Goal: Transaction & Acquisition: Book appointment/travel/reservation

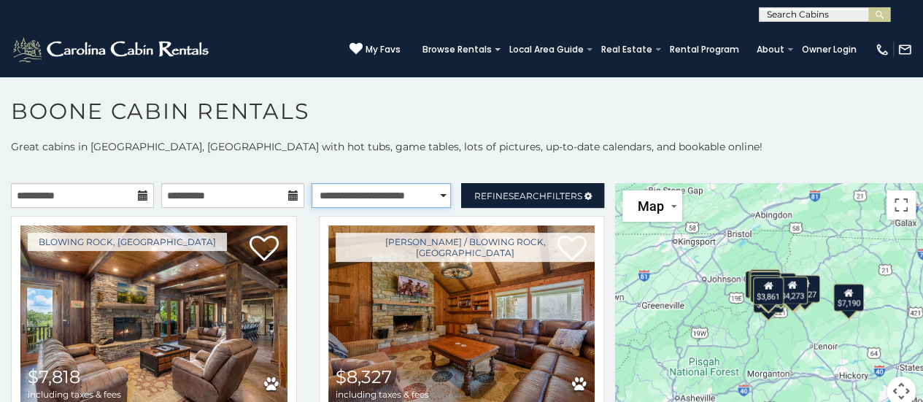
click at [414, 188] on select "**********" at bounding box center [381, 195] width 140 height 25
select select "*********"
click at [311, 183] on select "**********" at bounding box center [381, 195] width 140 height 25
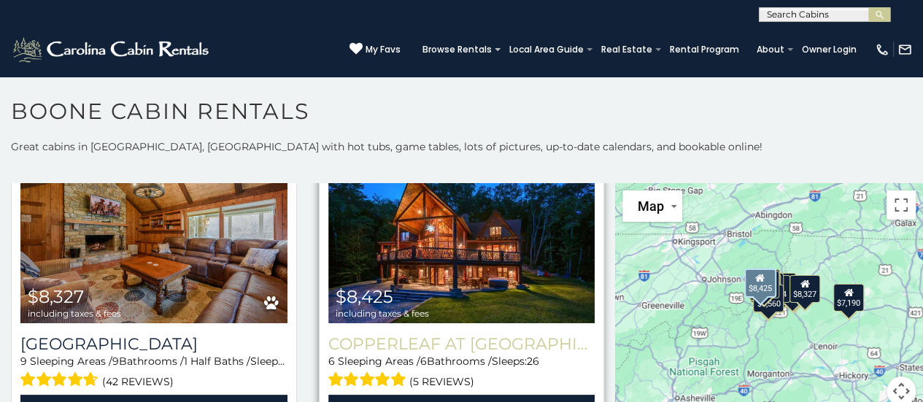
scroll to position [1340, 0]
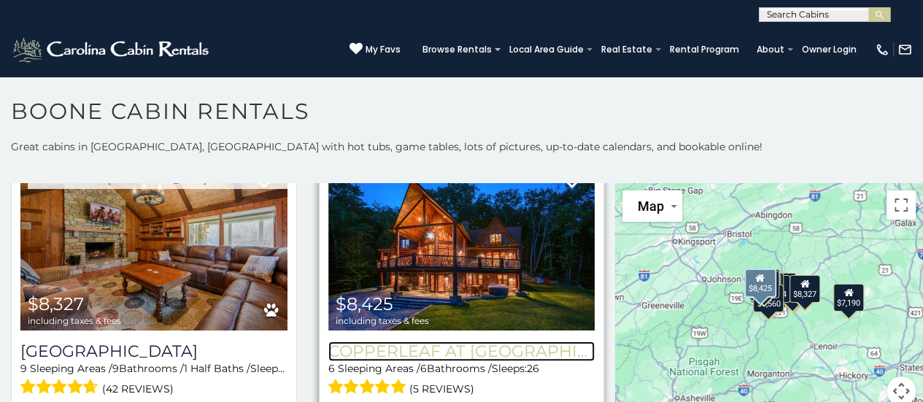
click at [427, 341] on h3 "Copperleaf at Eagles Nest" at bounding box center [461, 351] width 267 height 20
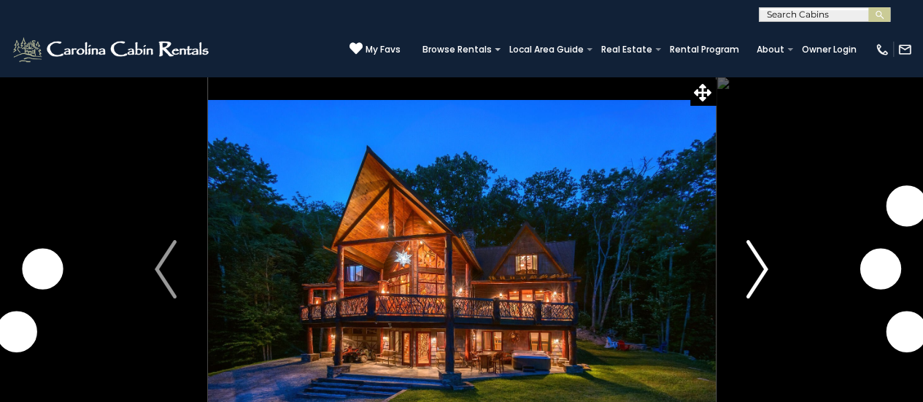
click at [750, 271] on img "Next" at bounding box center [757, 269] width 22 height 58
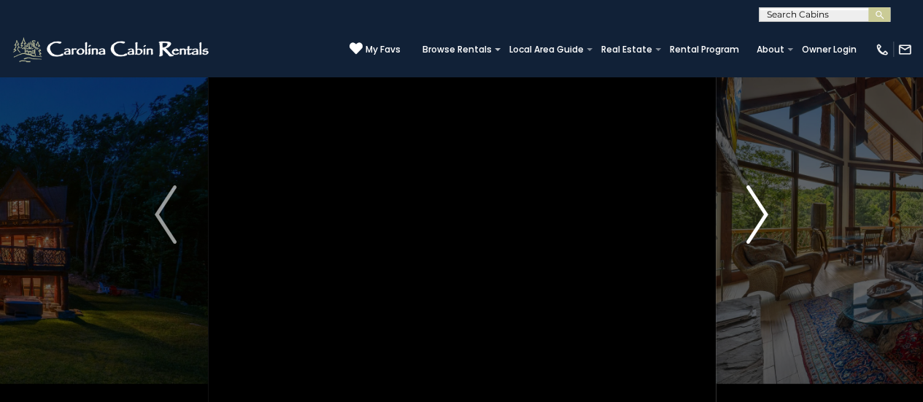
scroll to position [55, 0]
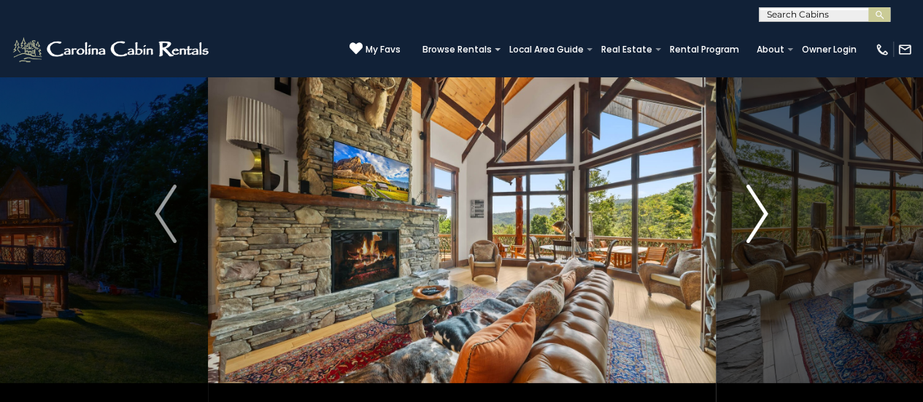
click at [780, 206] on button "Next" at bounding box center [757, 213] width 84 height 387
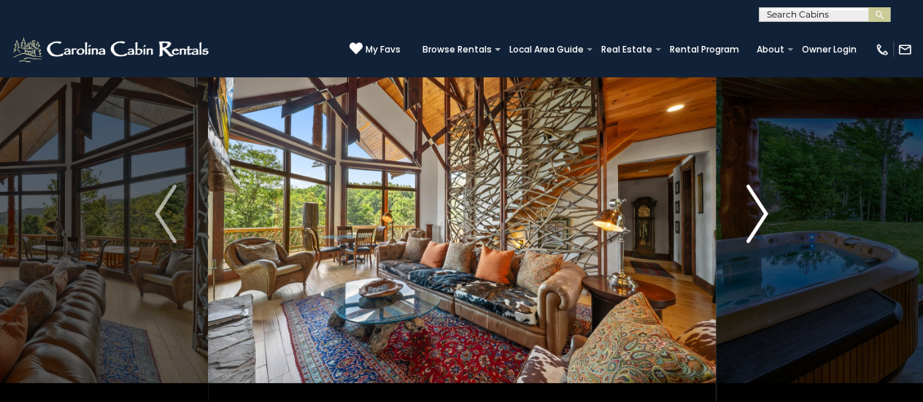
click at [780, 206] on button "Next" at bounding box center [757, 213] width 84 height 387
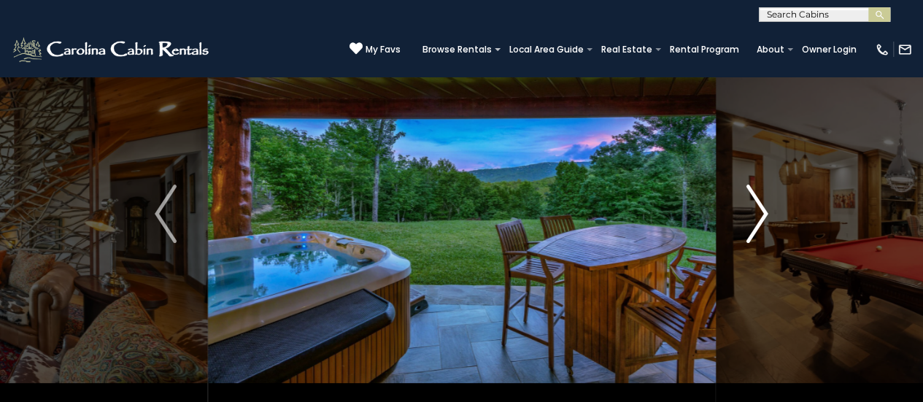
click at [756, 214] on img "Next" at bounding box center [757, 214] width 22 height 58
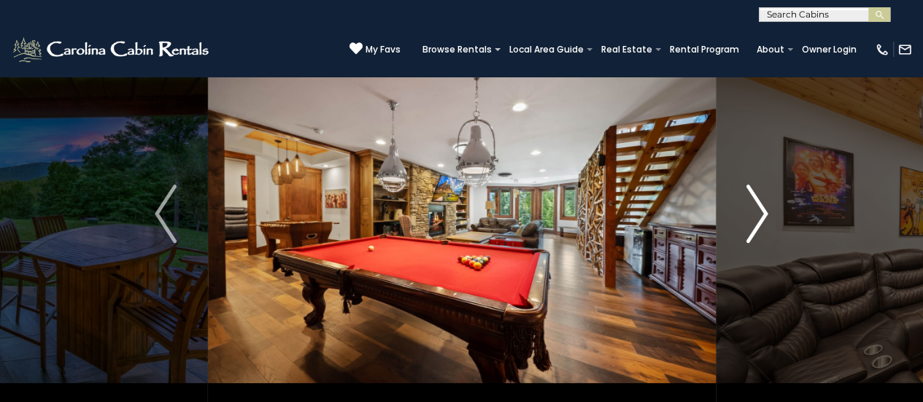
click at [756, 214] on img "Next" at bounding box center [757, 214] width 22 height 58
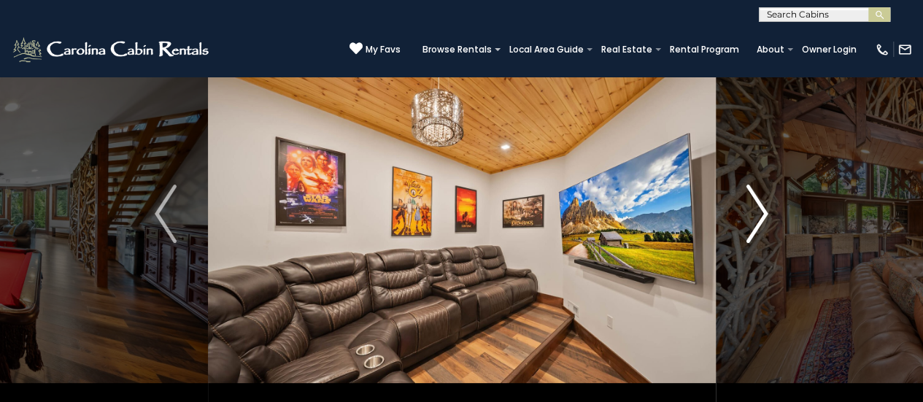
click at [756, 214] on img "Next" at bounding box center [757, 214] width 22 height 58
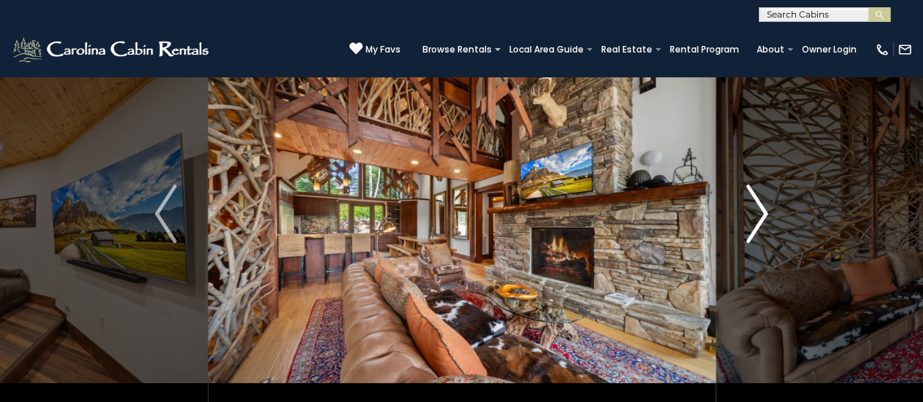
click at [751, 214] on img "Next" at bounding box center [757, 214] width 22 height 58
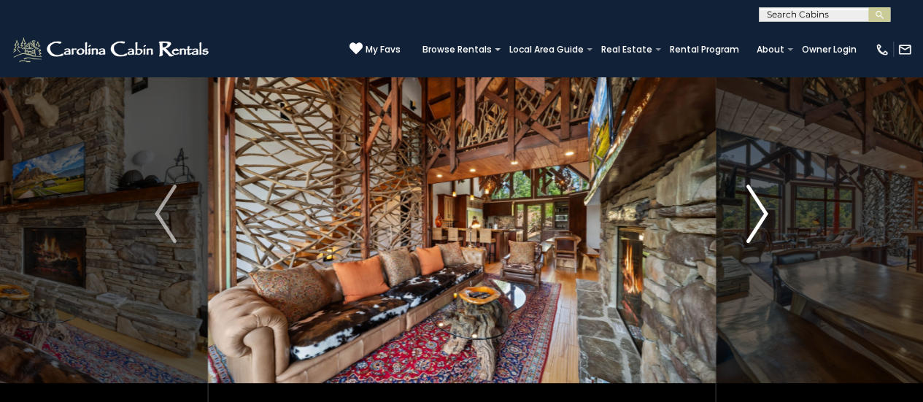
click at [751, 214] on img "Next" at bounding box center [757, 214] width 22 height 58
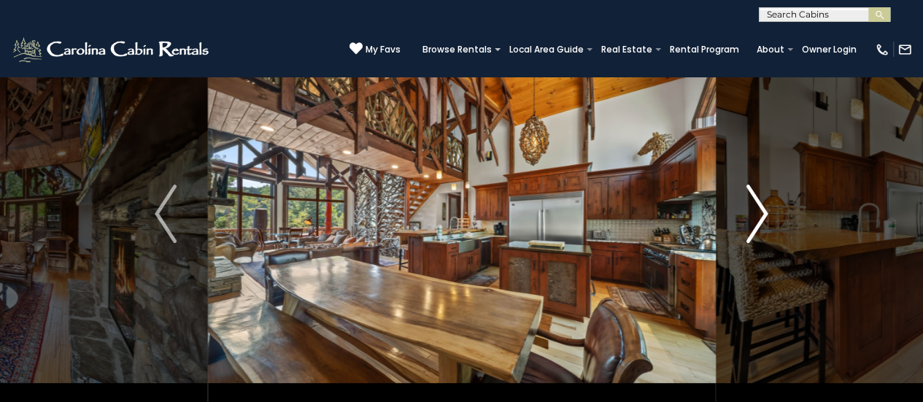
click at [751, 214] on img "Next" at bounding box center [757, 214] width 22 height 58
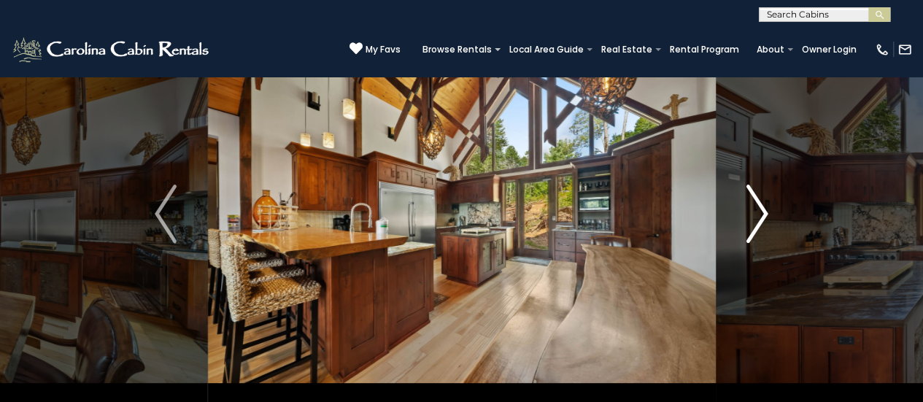
click at [751, 214] on img "Next" at bounding box center [757, 214] width 22 height 58
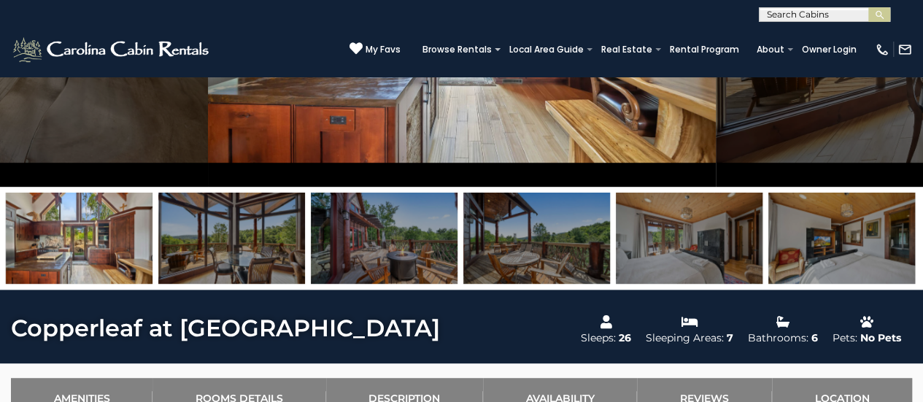
scroll to position [275, 0]
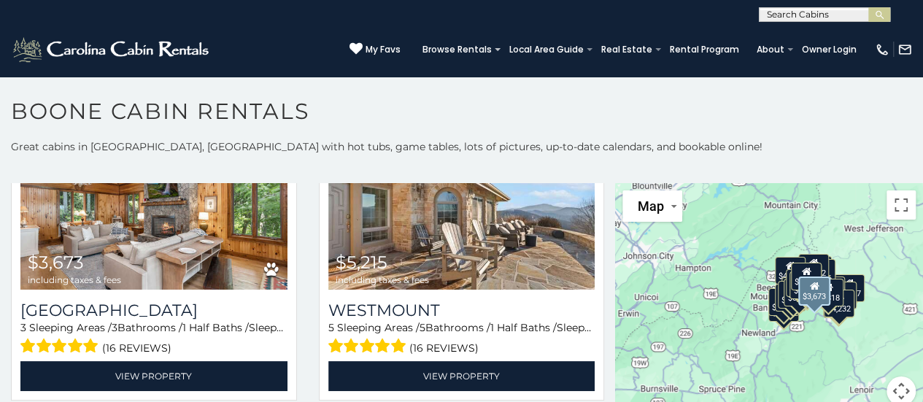
scroll to position [115, 0]
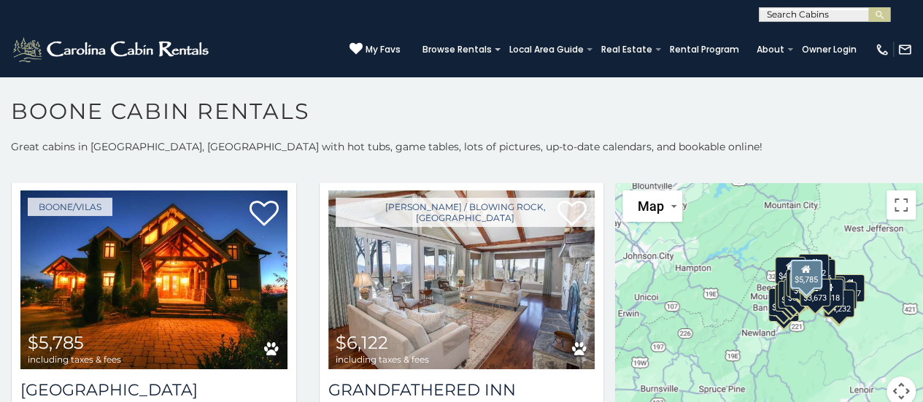
click at [295, 250] on div "Boone/Vilas $5,785 including taxes & fees Wilderness Lodge 5 Sleeping Areas / 4…" at bounding box center [154, 335] width 308 height 308
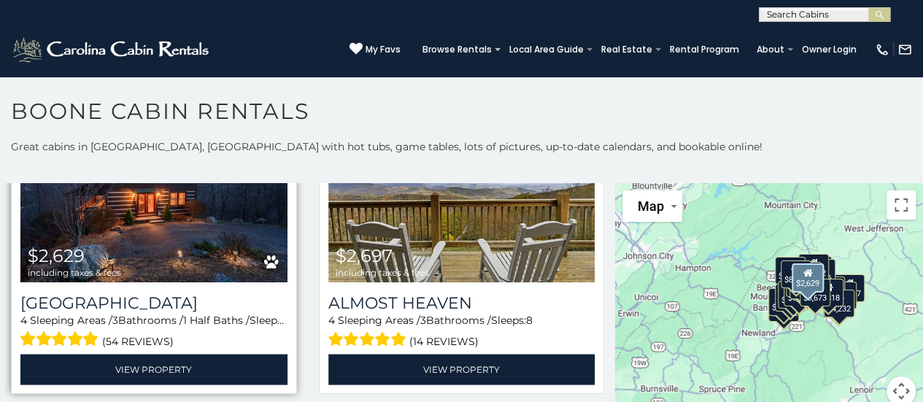
scroll to position [1389, 0]
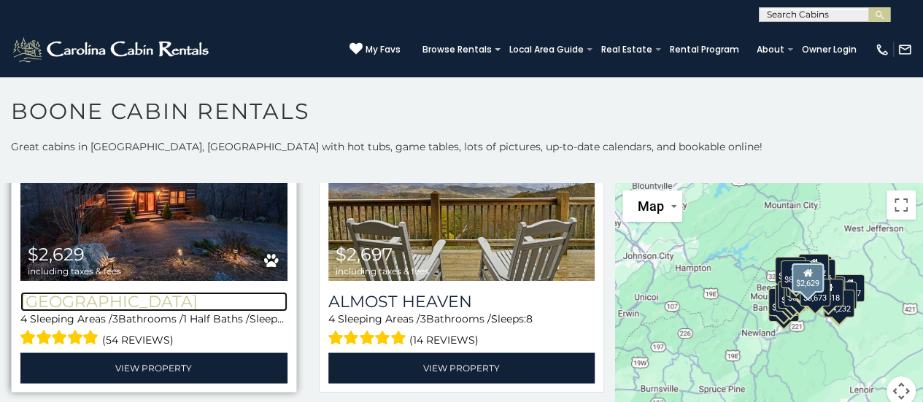
click at [209, 292] on h3 "Willow Valley View" at bounding box center [153, 302] width 267 height 20
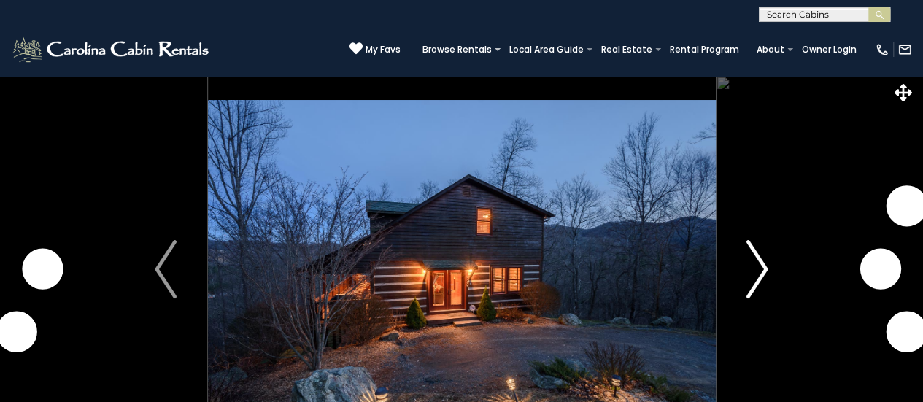
click at [756, 263] on img "Next" at bounding box center [757, 269] width 22 height 58
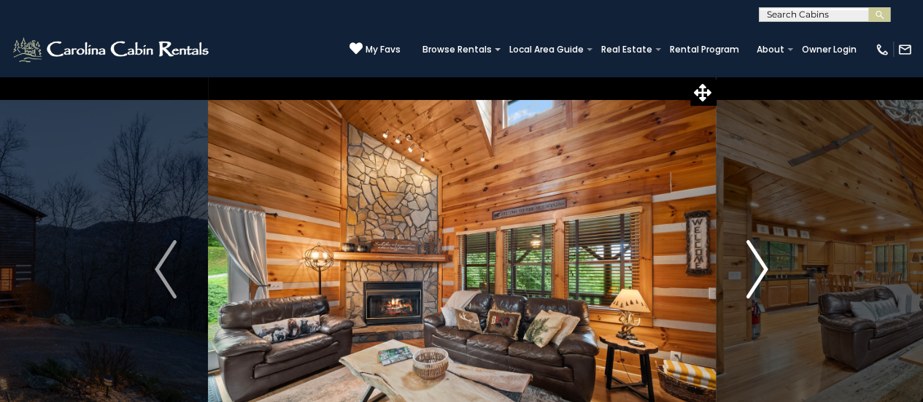
click at [750, 279] on img "Next" at bounding box center [757, 269] width 22 height 58
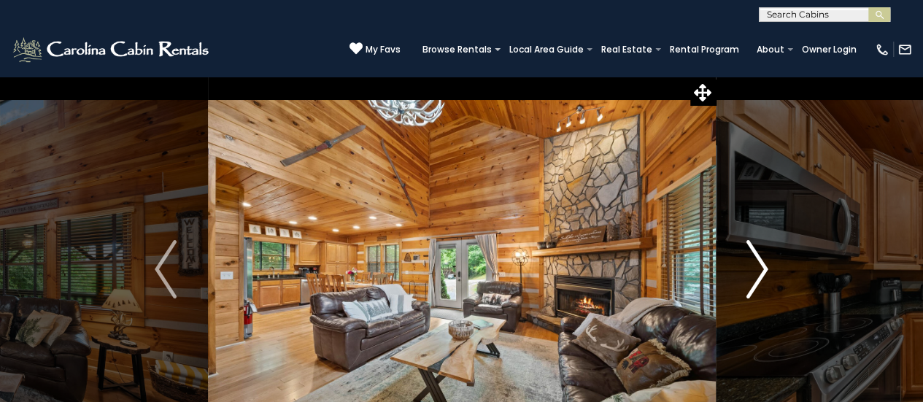
click at [748, 276] on img "Next" at bounding box center [757, 269] width 22 height 58
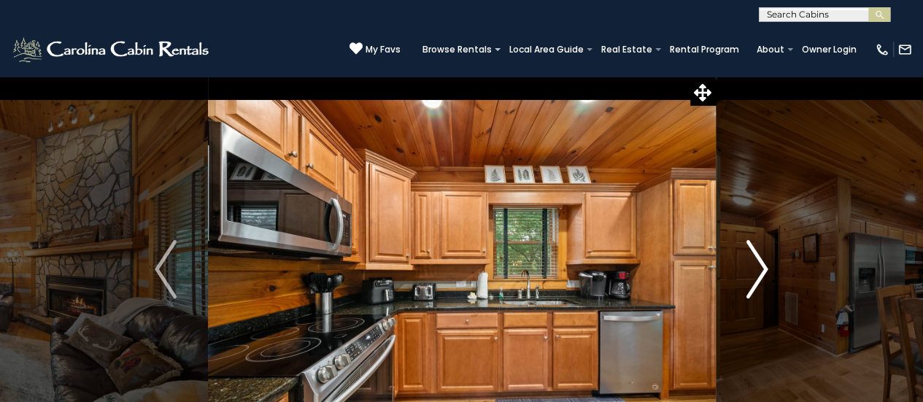
click at [752, 278] on img "Next" at bounding box center [757, 269] width 22 height 58
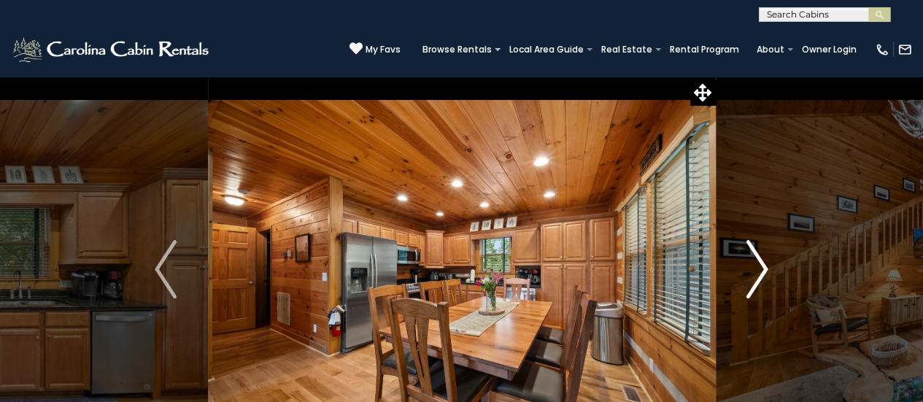
click at [752, 278] on img "Next" at bounding box center [757, 269] width 22 height 58
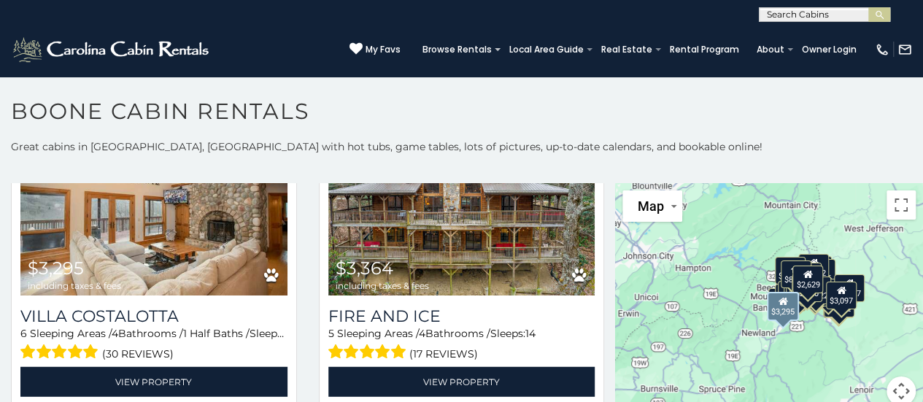
scroll to position [2009, 0]
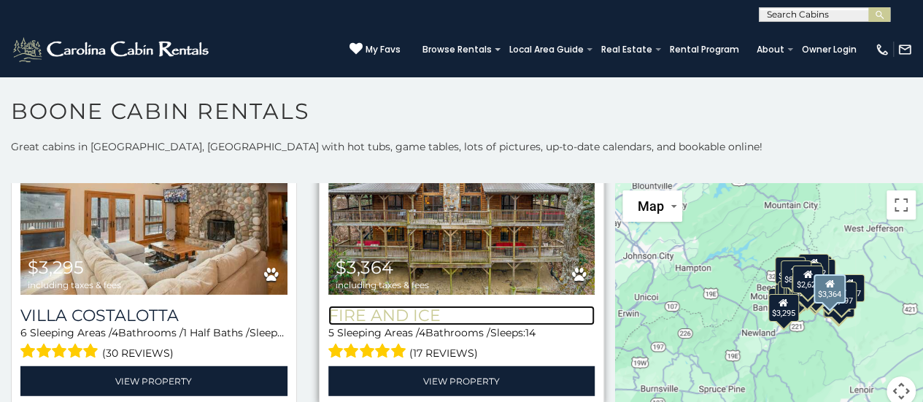
click at [422, 306] on h3 "Fire And Ice" at bounding box center [461, 316] width 267 height 20
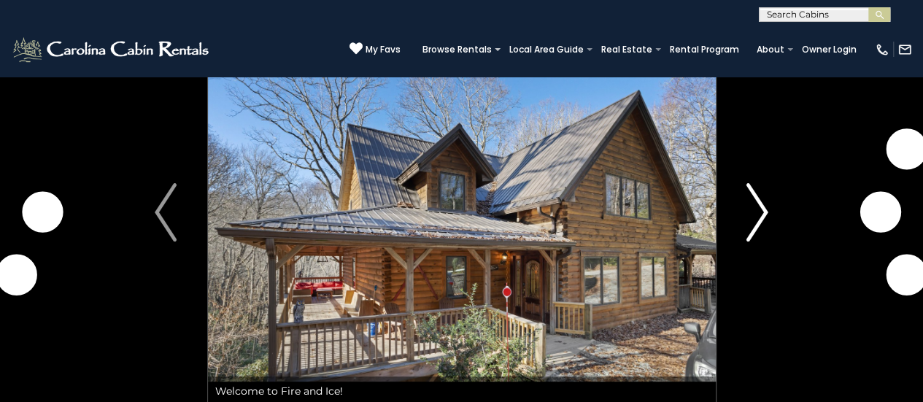
scroll to position [73, 0]
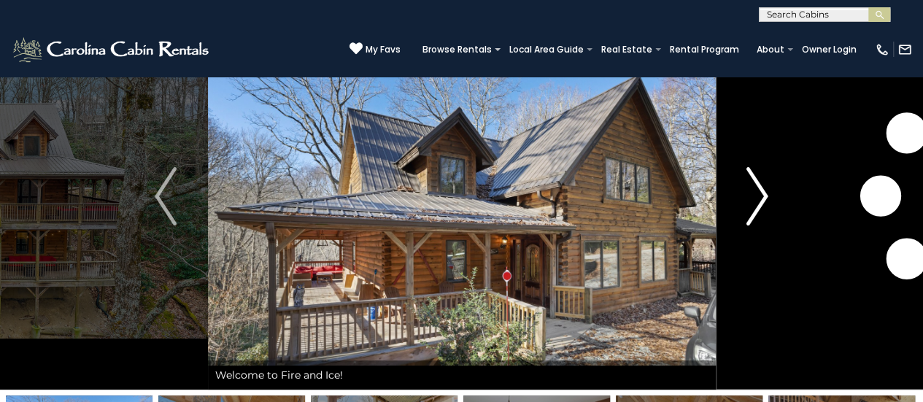
click at [758, 181] on img "Next" at bounding box center [757, 196] width 22 height 58
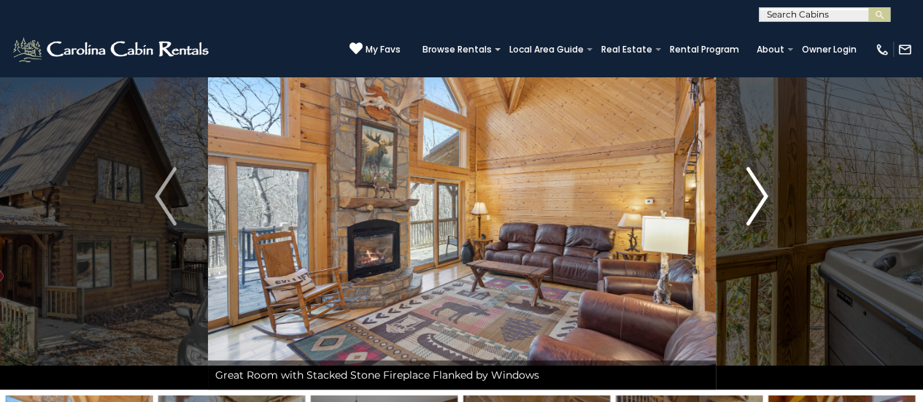
drag, startPoint x: 758, startPoint y: 181, endPoint x: 745, endPoint y: 177, distance: 12.9
click at [746, 177] on img "Next" at bounding box center [757, 196] width 22 height 58
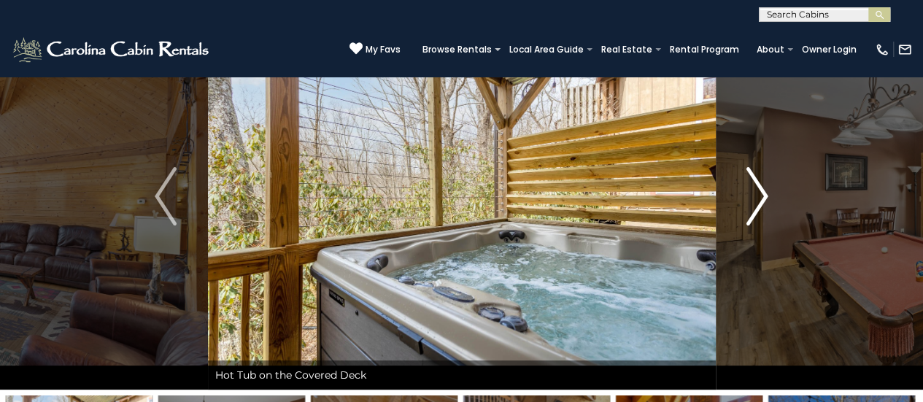
click at [749, 176] on img "Next" at bounding box center [757, 196] width 22 height 58
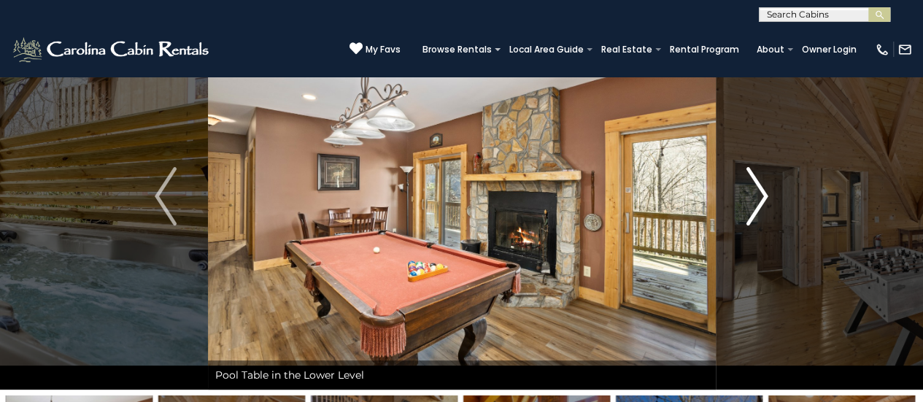
click at [750, 176] on img "Next" at bounding box center [757, 196] width 22 height 58
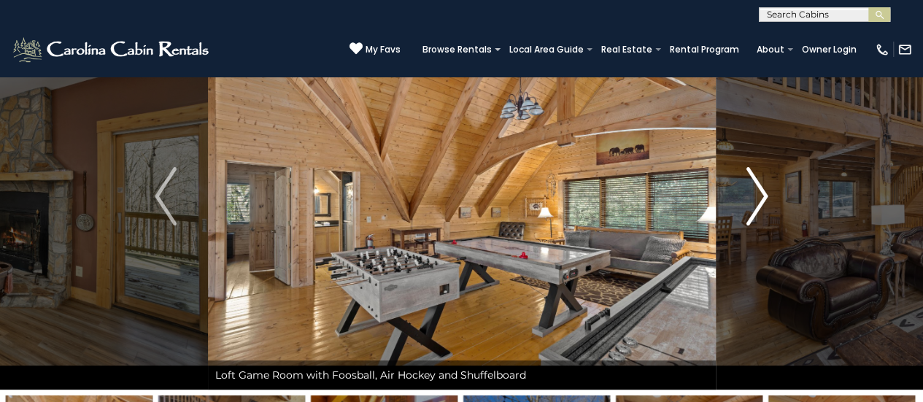
click at [750, 176] on img "Next" at bounding box center [757, 196] width 22 height 58
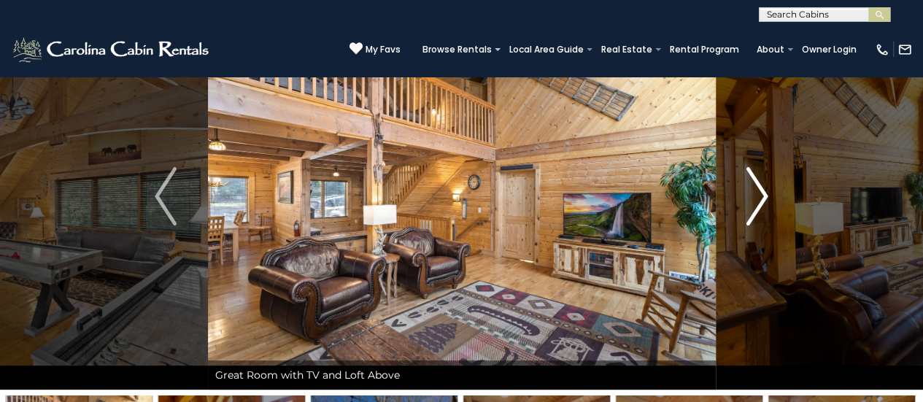
click at [750, 176] on img "Next" at bounding box center [757, 196] width 22 height 58
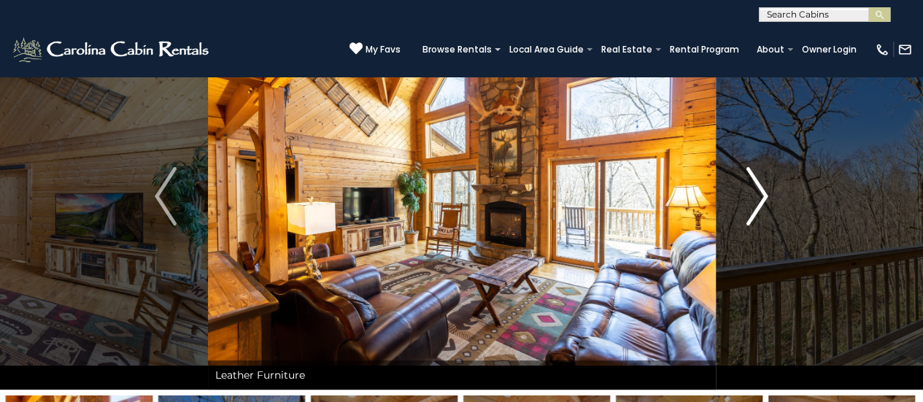
click at [750, 176] on img "Next" at bounding box center [757, 196] width 22 height 58
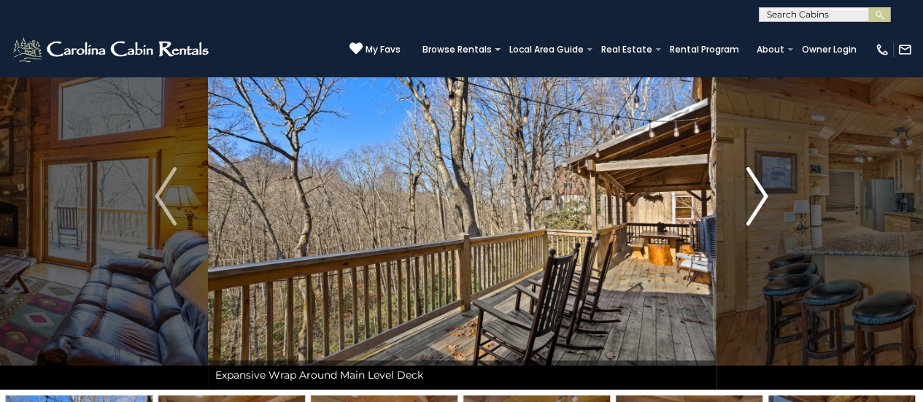
click at [750, 176] on img "Next" at bounding box center [757, 196] width 22 height 58
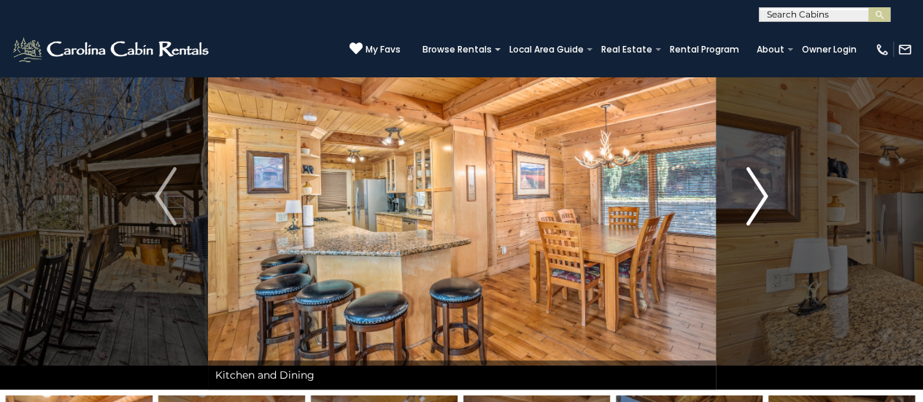
click at [750, 176] on img "Next" at bounding box center [757, 196] width 22 height 58
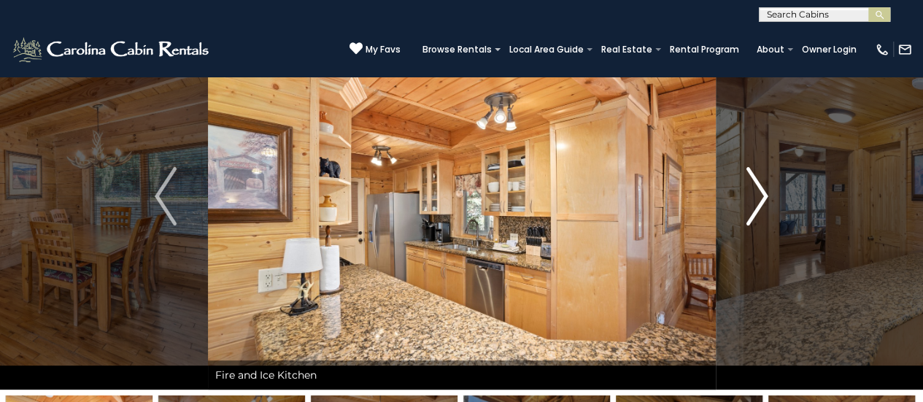
click at [753, 183] on img "Next" at bounding box center [757, 196] width 22 height 58
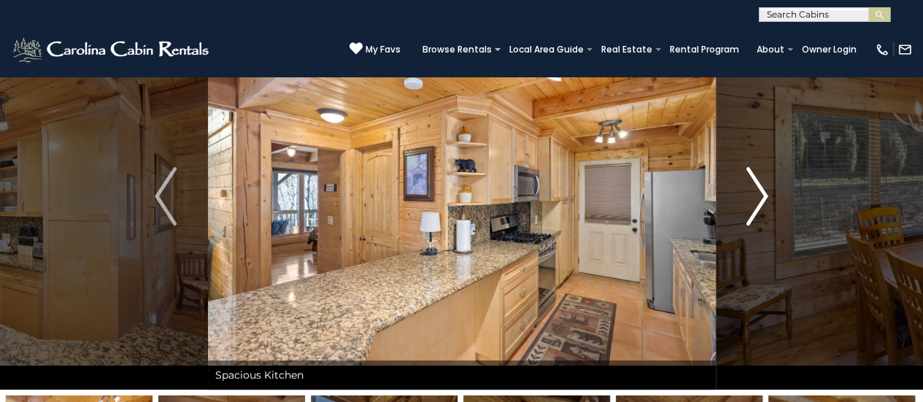
click at [753, 177] on img "Next" at bounding box center [757, 196] width 22 height 58
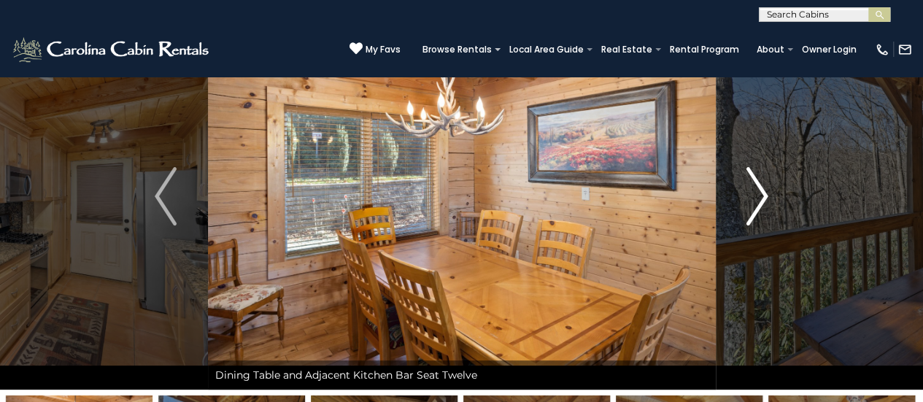
click at [753, 177] on img "Next" at bounding box center [757, 196] width 22 height 58
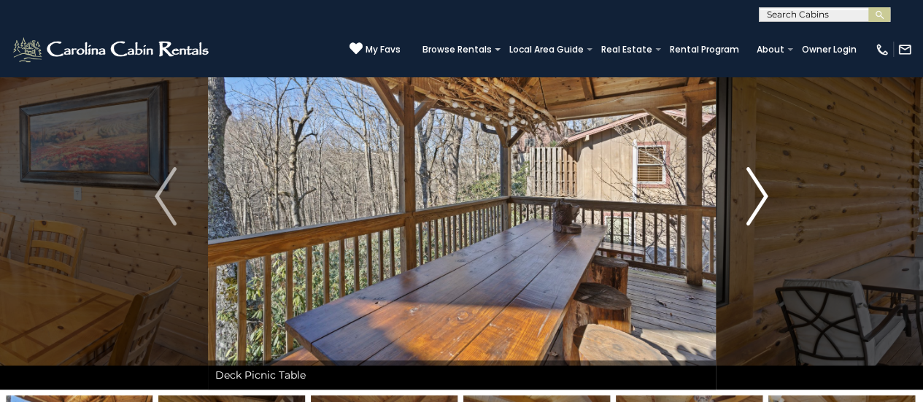
click at [753, 177] on img "Next" at bounding box center [757, 196] width 22 height 58
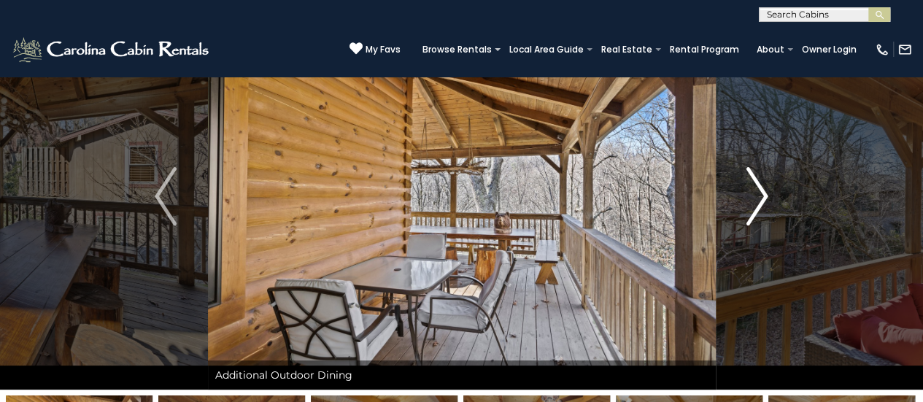
click at [752, 177] on img "Next" at bounding box center [757, 196] width 22 height 58
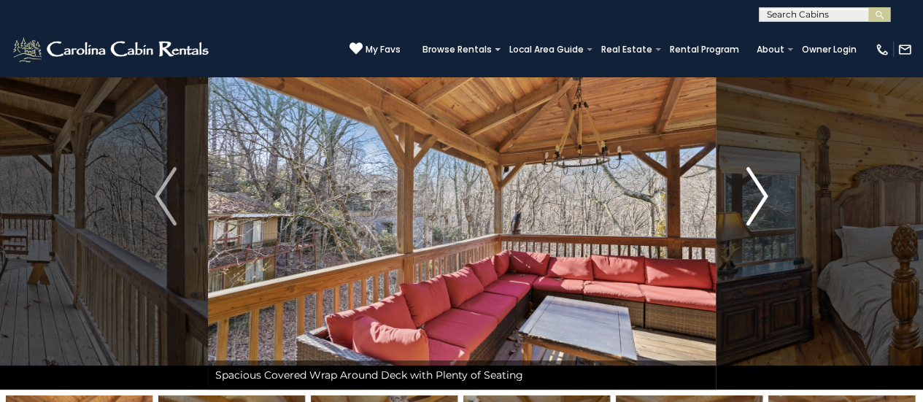
click at [754, 179] on img "Next" at bounding box center [757, 196] width 22 height 58
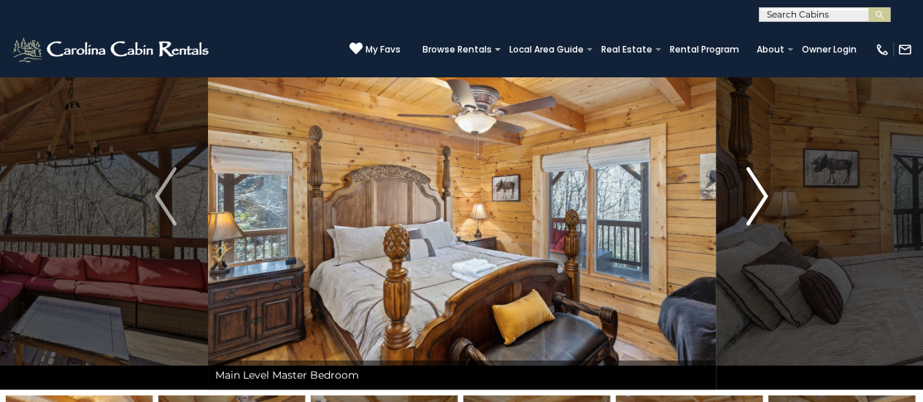
click at [753, 178] on img "Next" at bounding box center [757, 196] width 22 height 58
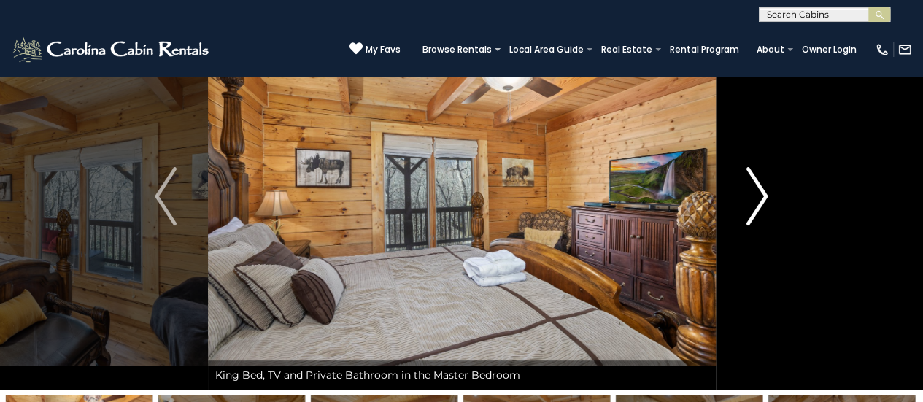
click at [753, 178] on img "Next" at bounding box center [757, 196] width 22 height 58
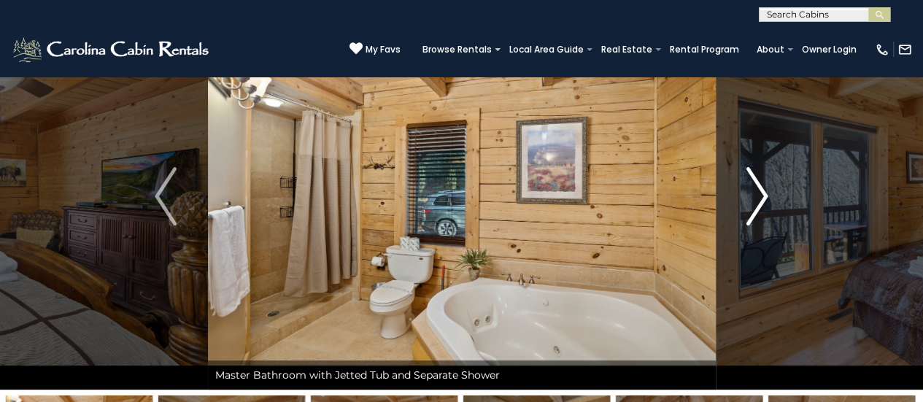
click at [753, 178] on img "Next" at bounding box center [757, 196] width 22 height 58
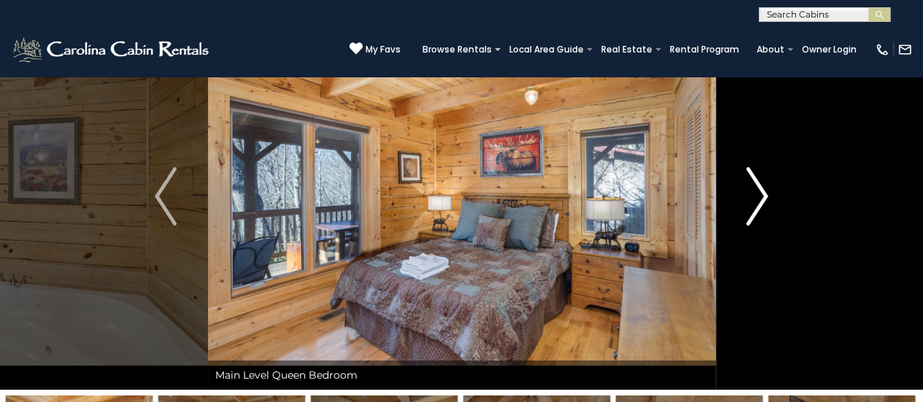
click at [753, 178] on img "Next" at bounding box center [757, 196] width 22 height 58
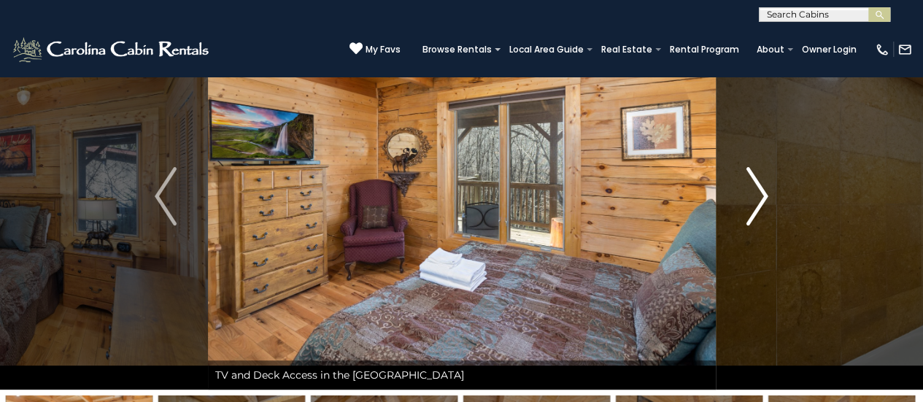
click at [753, 178] on img "Next" at bounding box center [757, 196] width 22 height 58
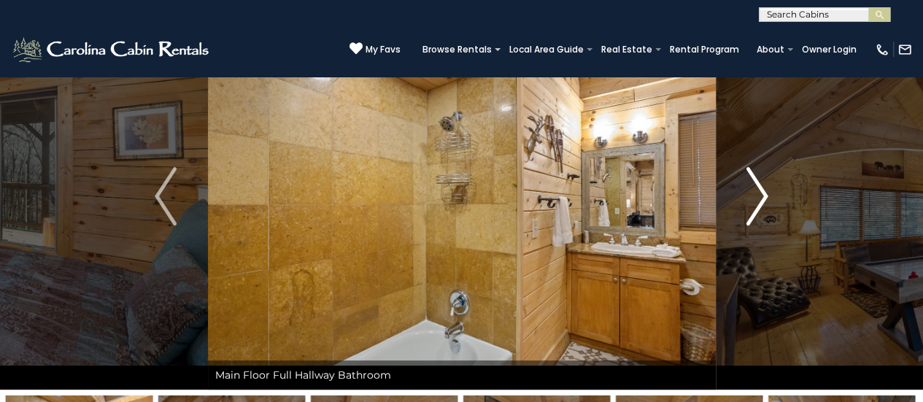
click at [753, 178] on img "Next" at bounding box center [757, 196] width 22 height 58
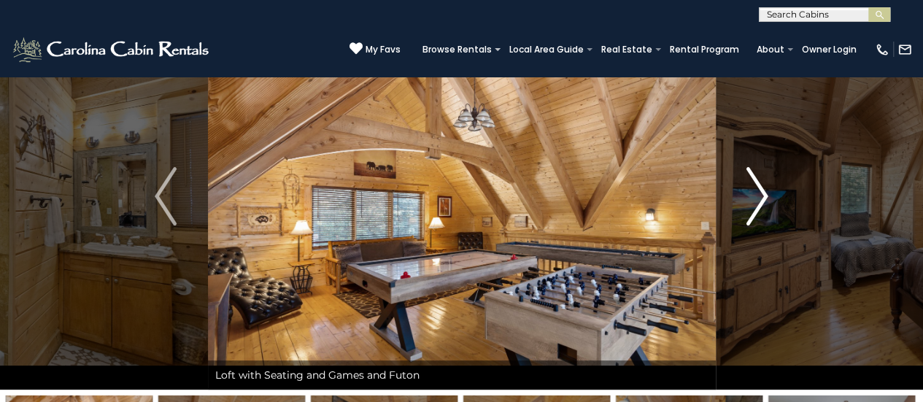
click at [753, 178] on img "Next" at bounding box center [757, 196] width 22 height 58
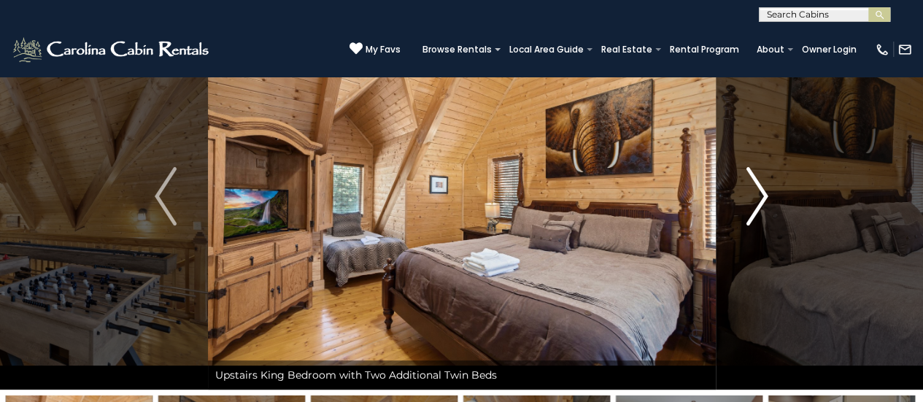
click at [753, 178] on img "Next" at bounding box center [757, 196] width 22 height 58
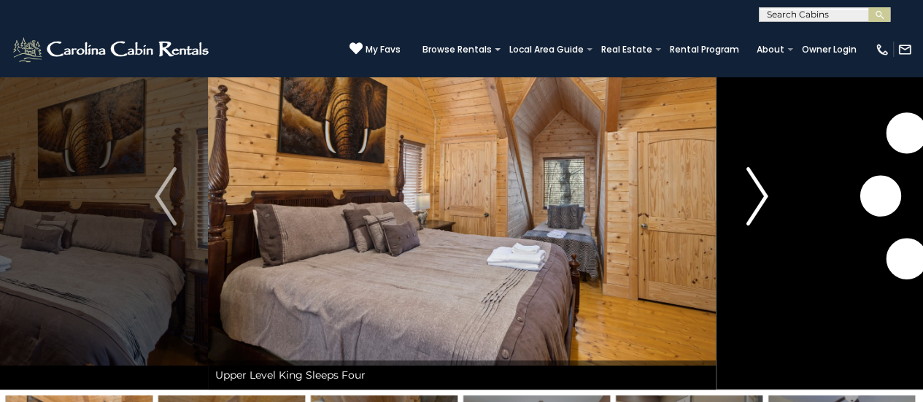
click at [753, 178] on img "Next" at bounding box center [757, 196] width 22 height 58
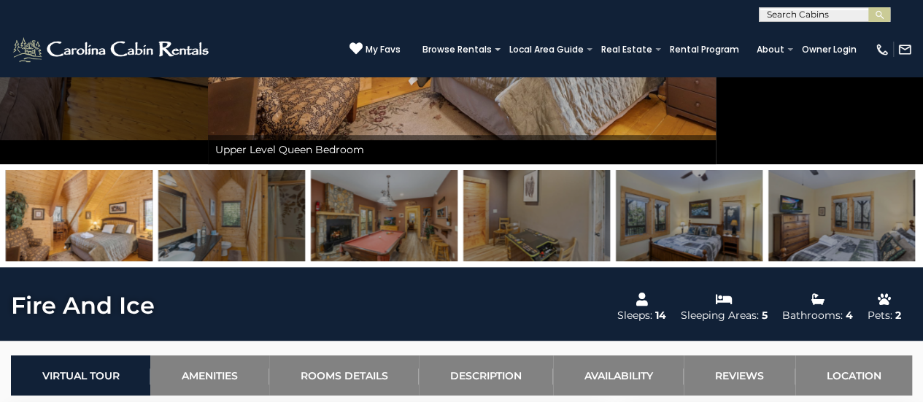
scroll to position [253, 0]
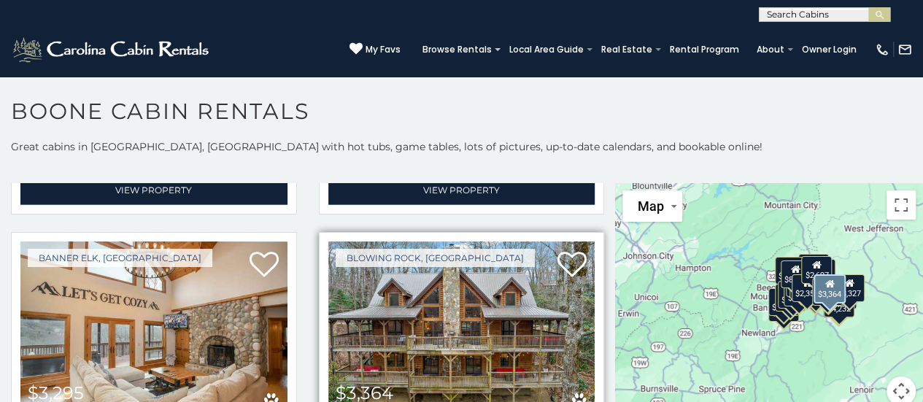
scroll to position [1883, 0]
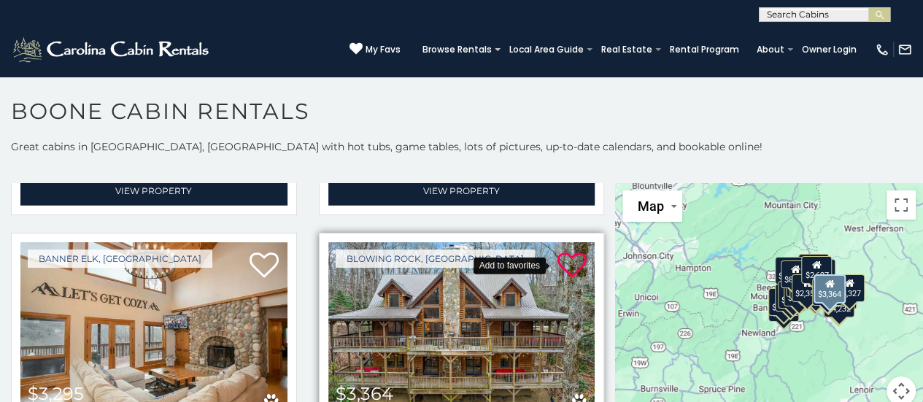
click at [559, 251] on icon at bounding box center [570, 265] width 29 height 29
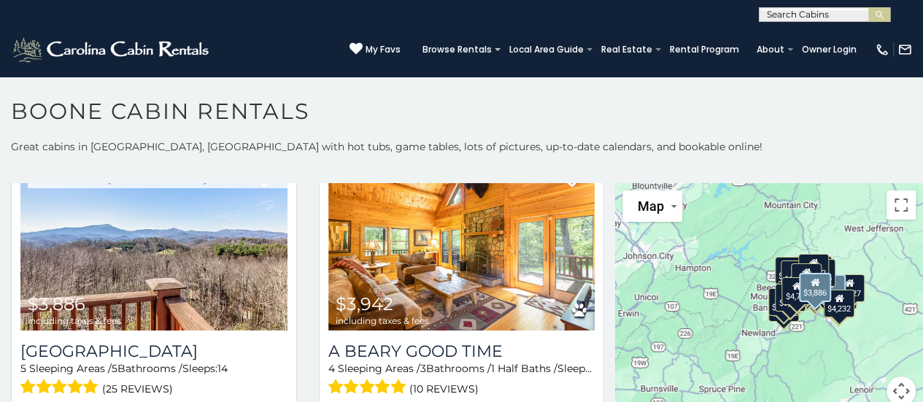
scroll to position [2922, 0]
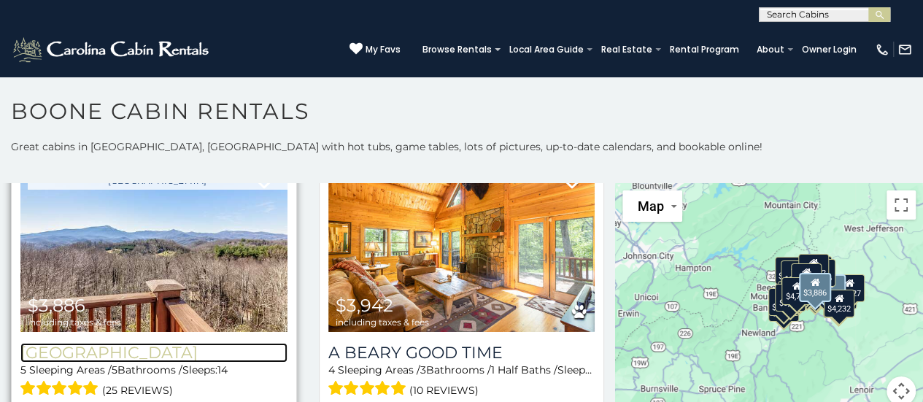
click at [220, 343] on h3 "[GEOGRAPHIC_DATA]" at bounding box center [153, 353] width 267 height 20
click at [179, 343] on h3 "[GEOGRAPHIC_DATA]" at bounding box center [153, 353] width 267 height 20
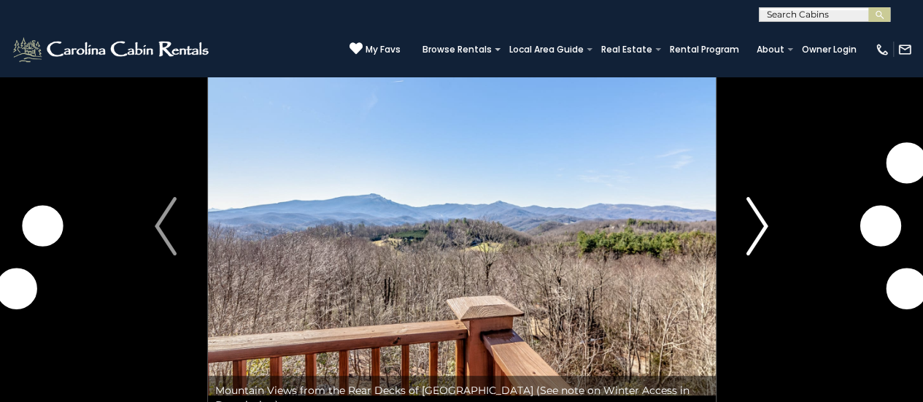
click at [753, 236] on img "Next" at bounding box center [757, 226] width 22 height 58
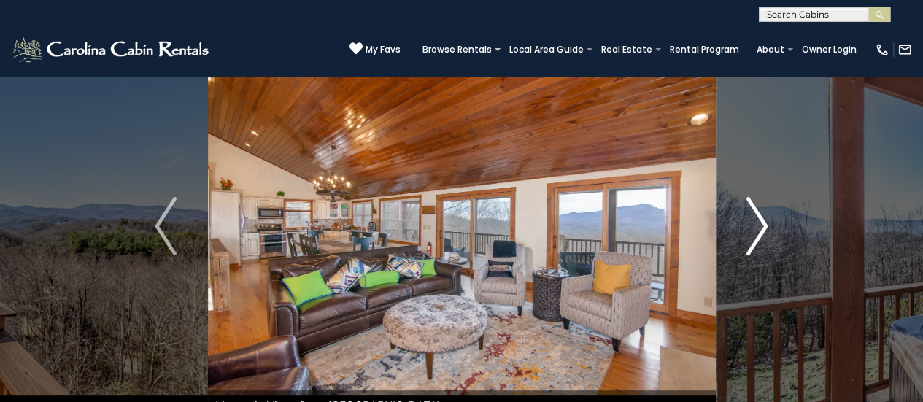
click at [757, 228] on img "Next" at bounding box center [757, 226] width 22 height 58
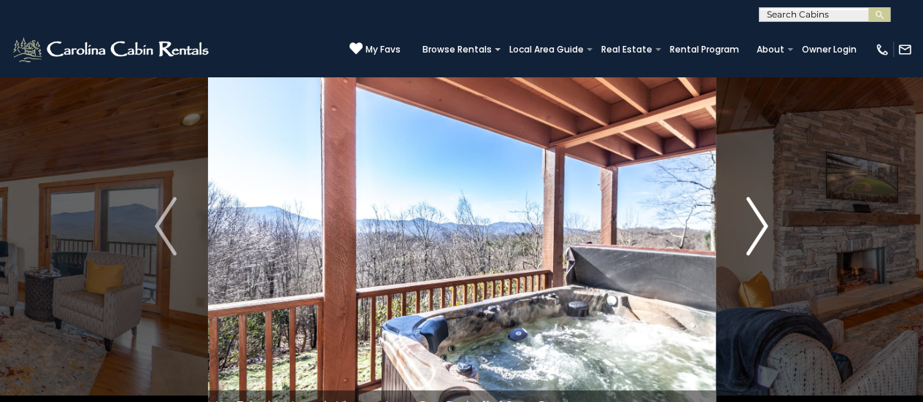
click at [757, 228] on img "Next" at bounding box center [757, 226] width 22 height 58
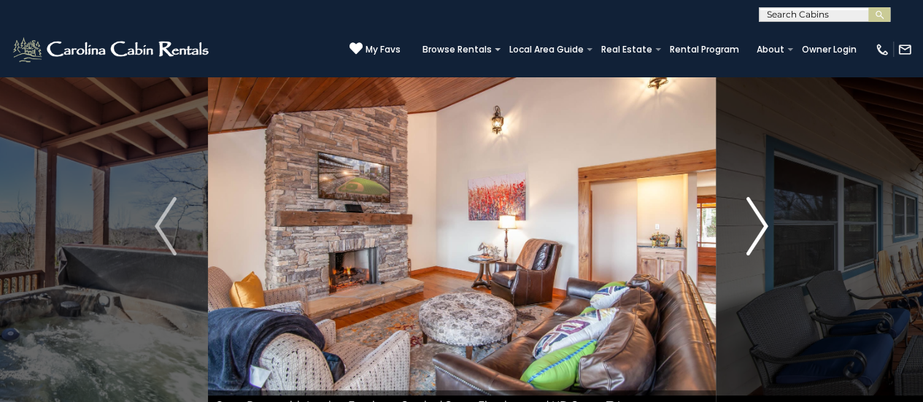
click at [757, 228] on img "Next" at bounding box center [757, 226] width 22 height 58
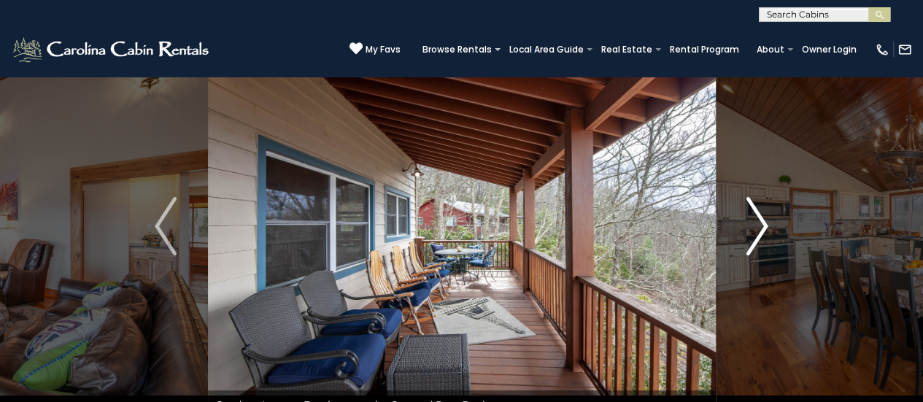
click at [757, 228] on img "Next" at bounding box center [757, 226] width 22 height 58
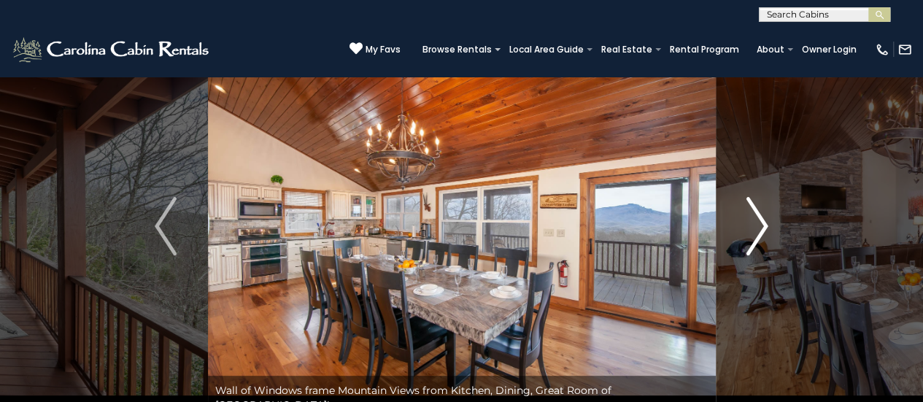
click at [757, 228] on img "Next" at bounding box center [757, 226] width 22 height 58
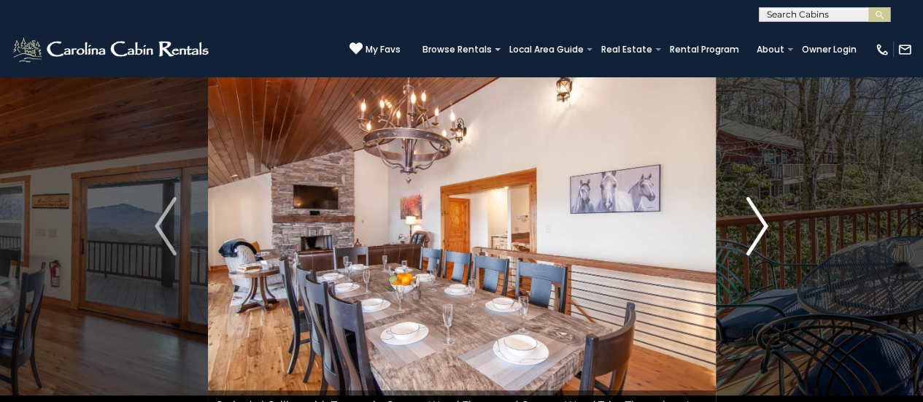
click at [757, 228] on img "Next" at bounding box center [757, 226] width 22 height 58
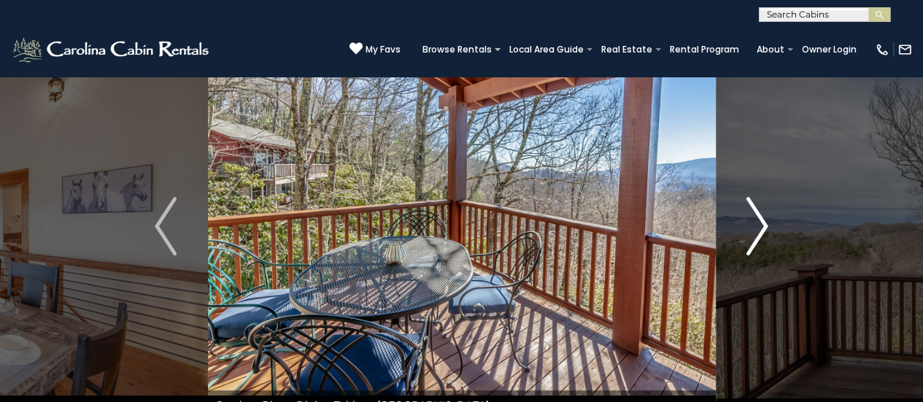
click at [757, 228] on img "Next" at bounding box center [757, 226] width 22 height 58
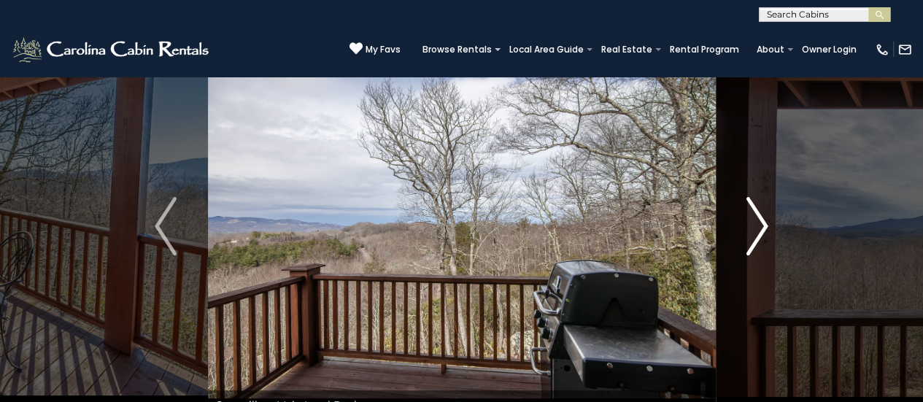
click at [757, 228] on img "Next" at bounding box center [757, 226] width 22 height 58
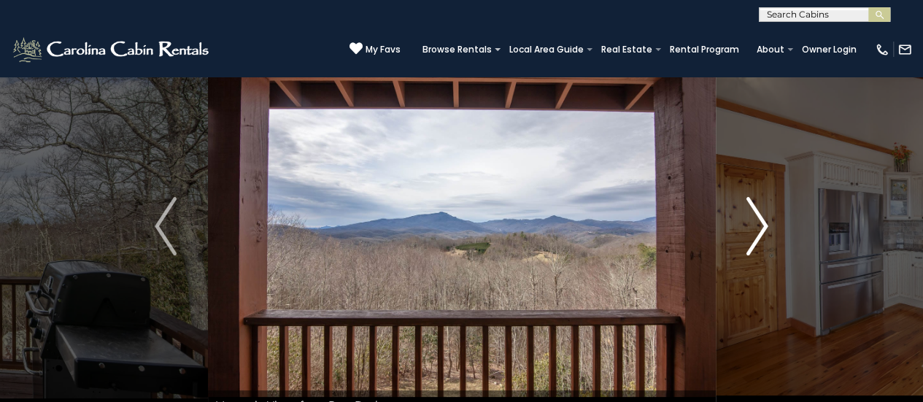
click at [757, 228] on img "Next" at bounding box center [757, 226] width 22 height 58
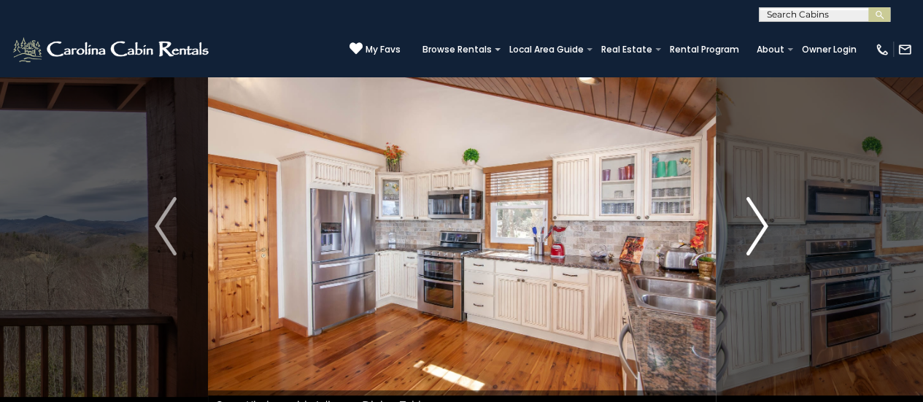
click at [757, 228] on img "Next" at bounding box center [757, 226] width 22 height 58
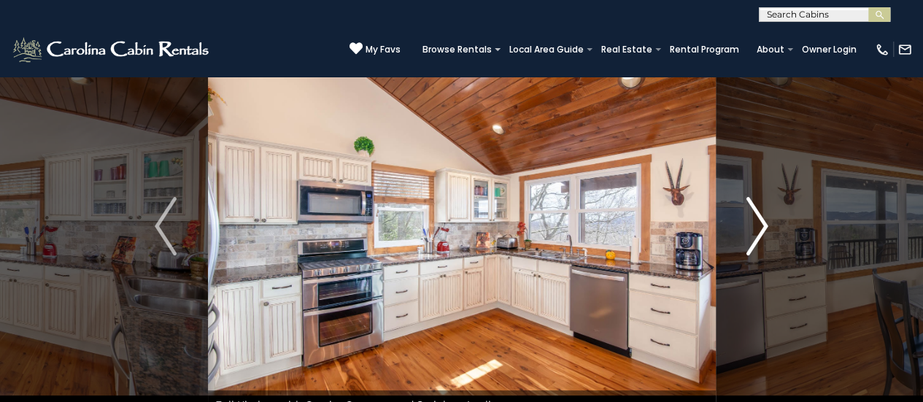
click at [757, 228] on img "Next" at bounding box center [757, 226] width 22 height 58
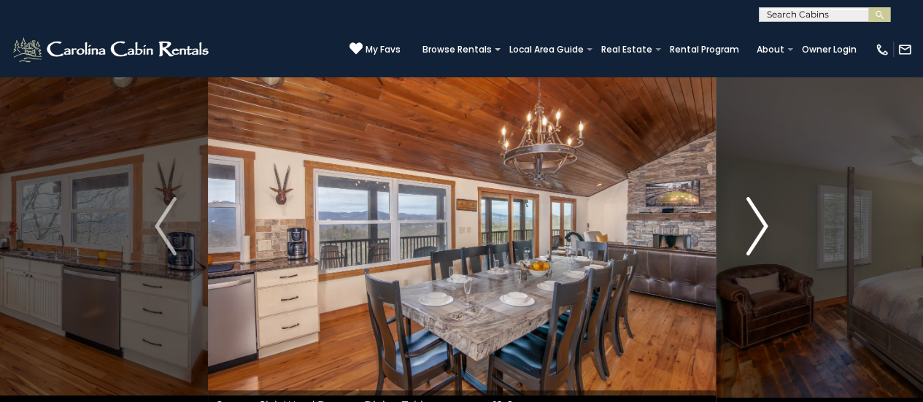
click at [757, 228] on img "Next" at bounding box center [757, 226] width 22 height 58
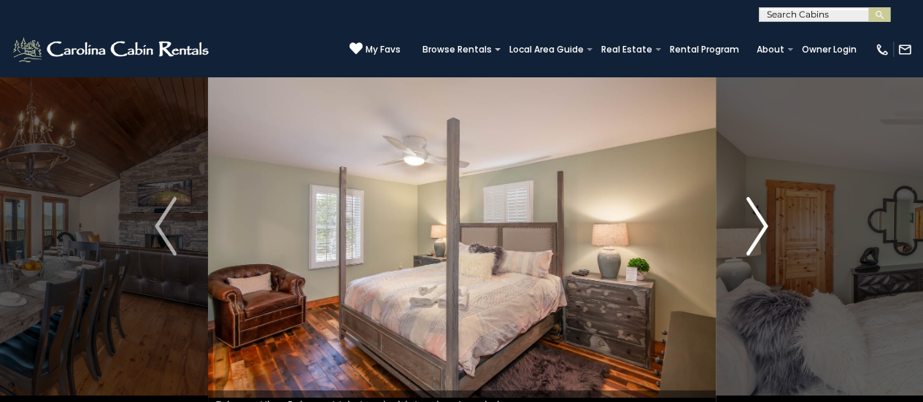
click at [757, 228] on img "Next" at bounding box center [757, 226] width 22 height 58
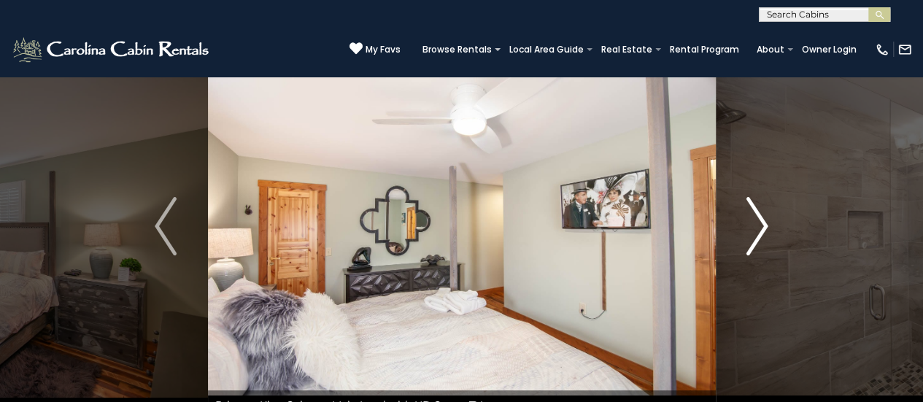
click at [757, 228] on img "Next" at bounding box center [757, 226] width 22 height 58
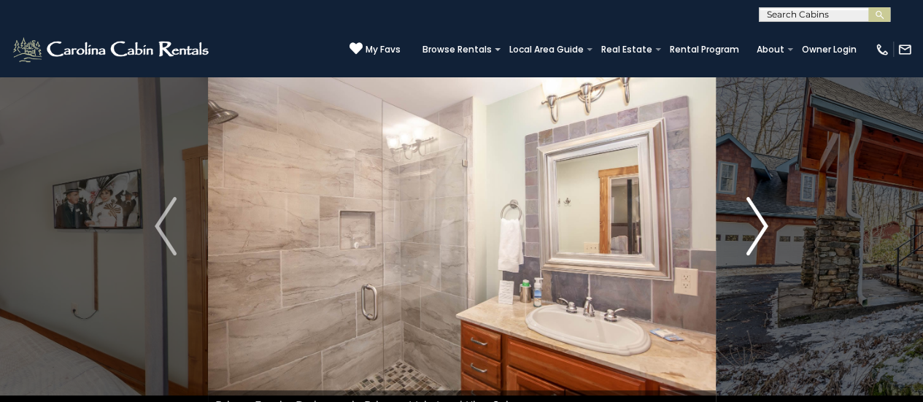
click at [757, 228] on img "Next" at bounding box center [757, 226] width 22 height 58
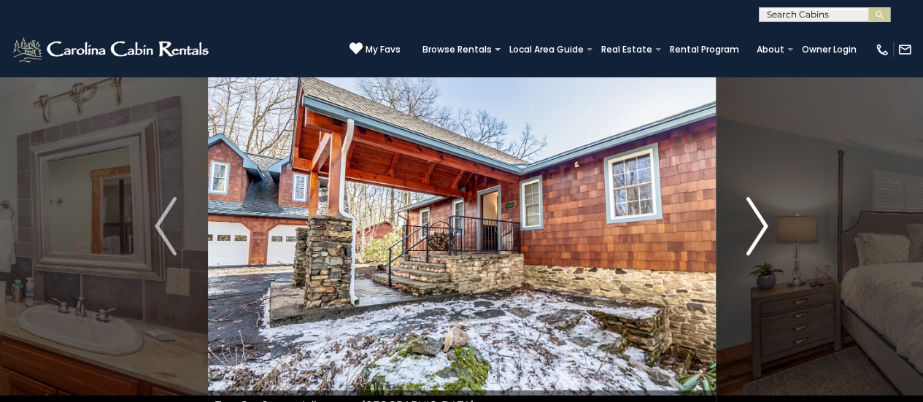
click at [757, 228] on img "Next" at bounding box center [757, 226] width 22 height 58
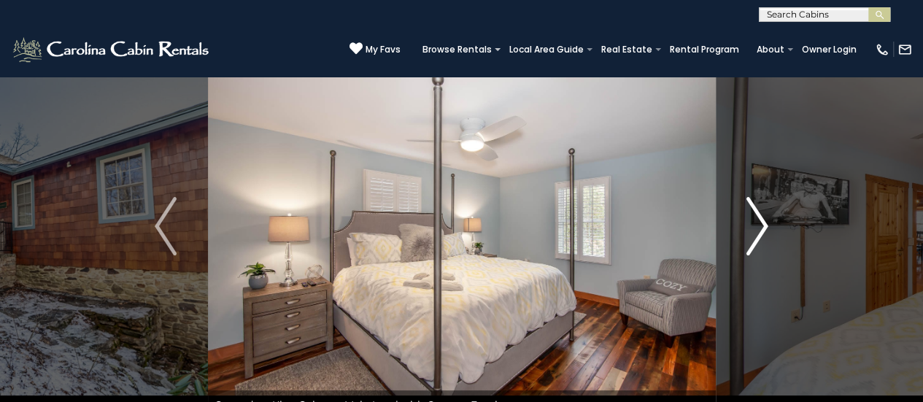
click at [757, 228] on img "Next" at bounding box center [757, 226] width 22 height 58
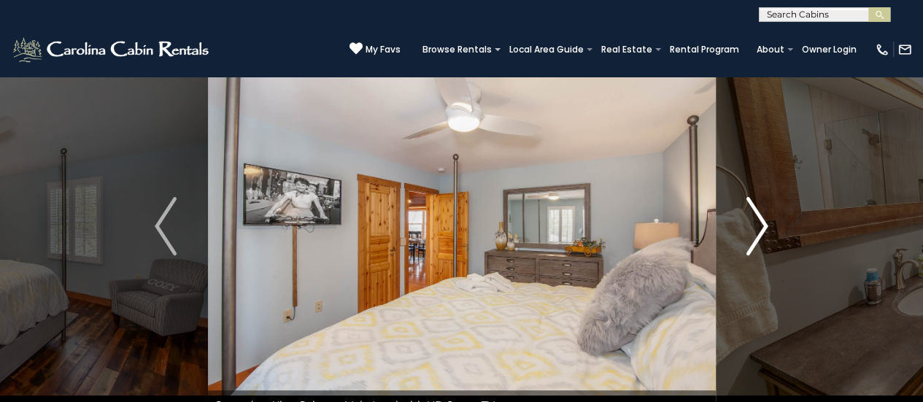
click at [757, 228] on img "Next" at bounding box center [757, 226] width 22 height 58
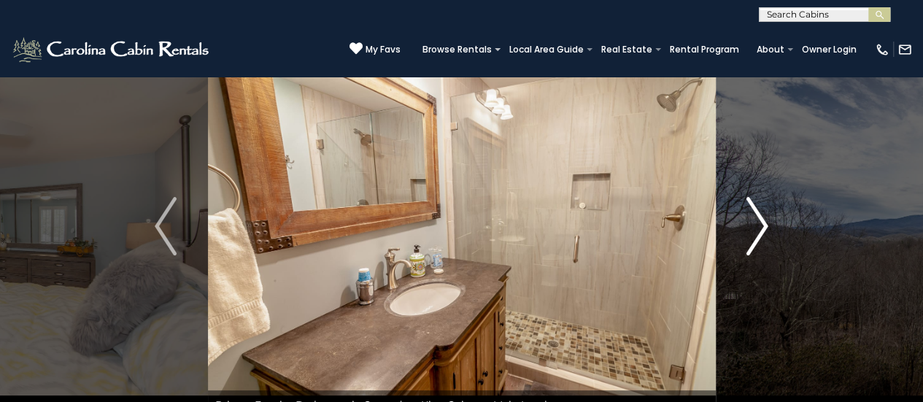
click at [757, 228] on img "Next" at bounding box center [757, 226] width 22 height 58
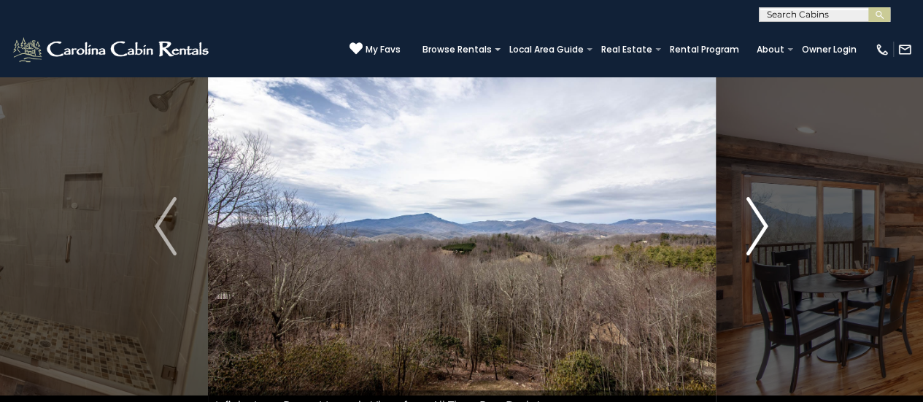
click at [757, 228] on img "Next" at bounding box center [757, 226] width 22 height 58
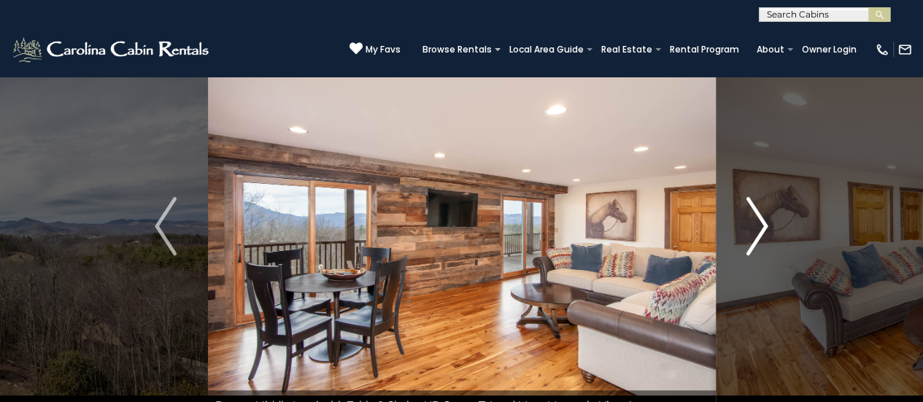
click at [757, 228] on img "Next" at bounding box center [757, 226] width 22 height 58
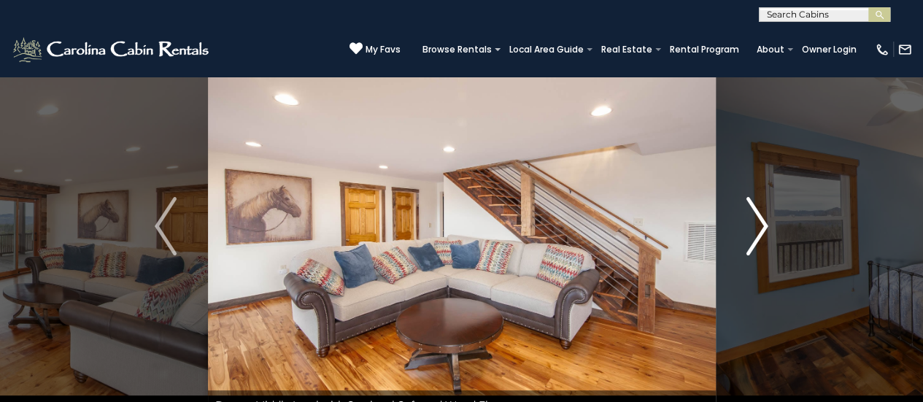
click at [775, 238] on button "Next" at bounding box center [757, 226] width 84 height 387
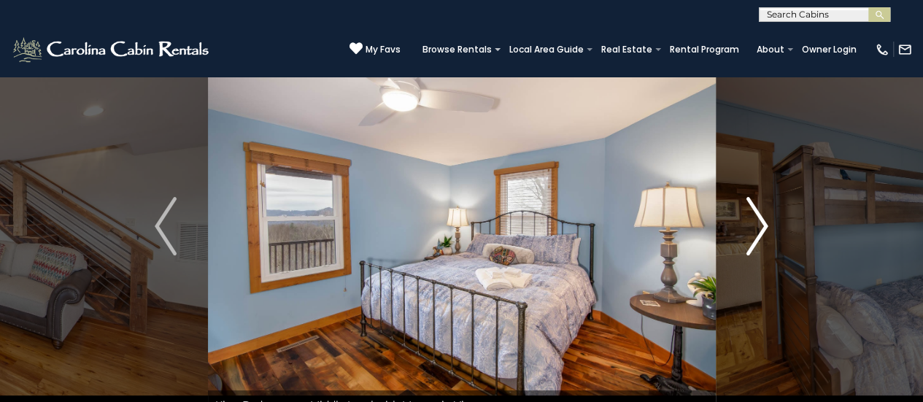
click at [754, 228] on img "Next" at bounding box center [757, 226] width 22 height 58
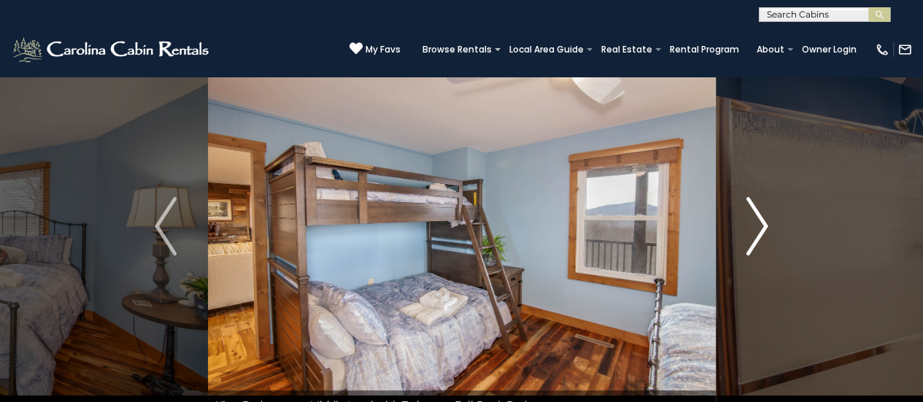
click at [754, 228] on img "Next" at bounding box center [757, 226] width 22 height 58
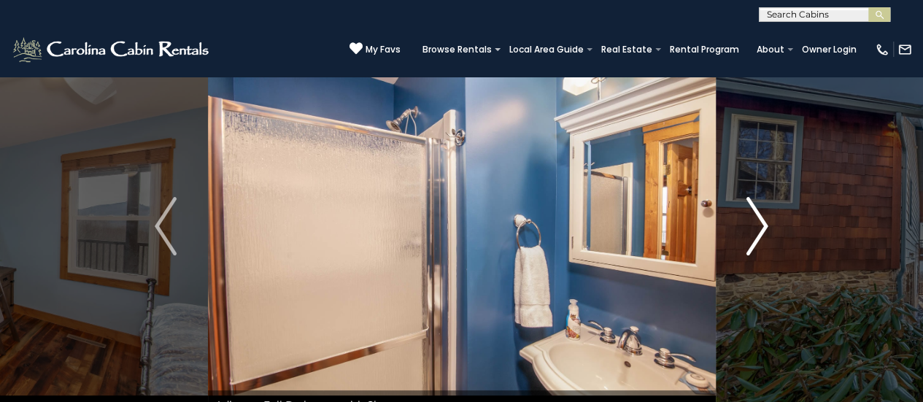
click at [754, 228] on img "Next" at bounding box center [757, 226] width 22 height 58
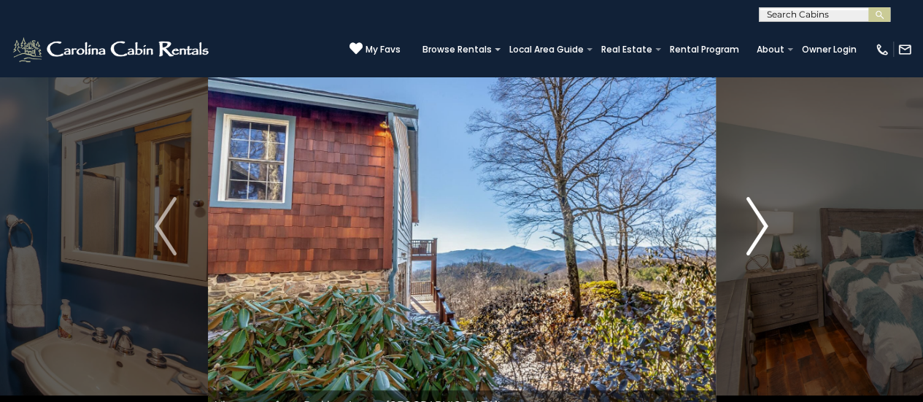
click at [754, 228] on img "Next" at bounding box center [757, 226] width 22 height 58
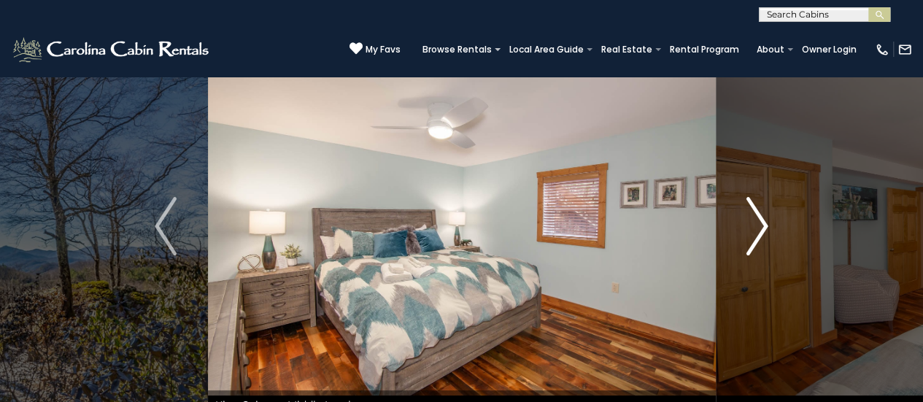
click at [754, 228] on img "Next" at bounding box center [757, 226] width 22 height 58
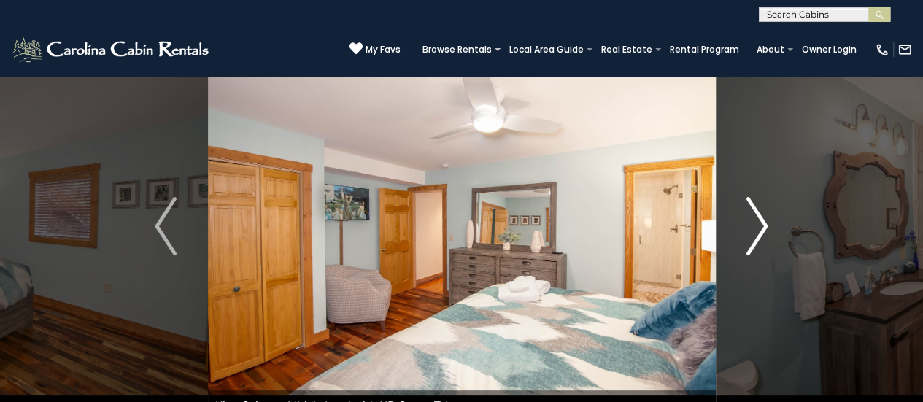
click at [754, 228] on img "Next" at bounding box center [757, 226] width 22 height 58
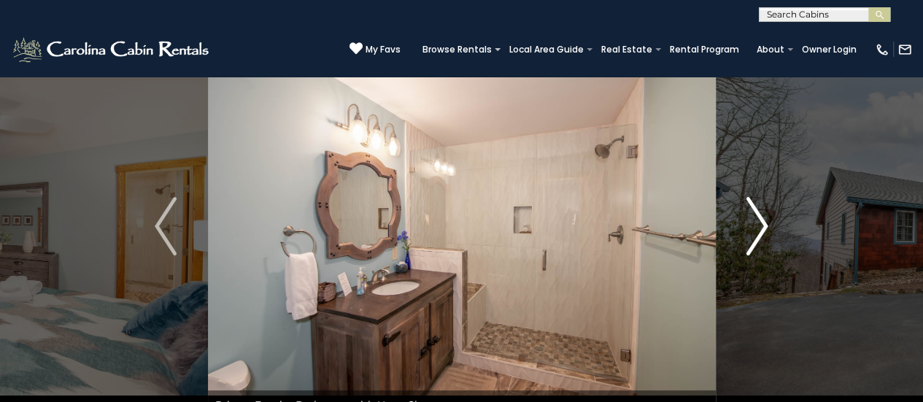
click at [754, 228] on img "Next" at bounding box center [757, 226] width 22 height 58
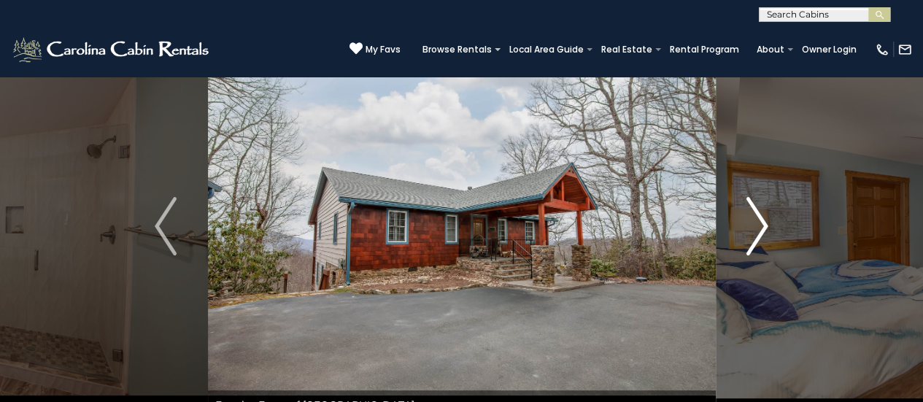
click at [756, 228] on img "Next" at bounding box center [757, 226] width 22 height 58
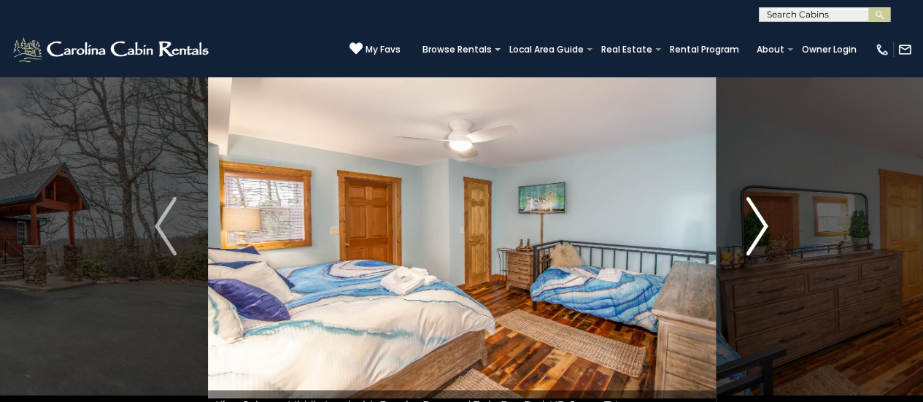
click at [756, 228] on img "Next" at bounding box center [757, 226] width 22 height 58
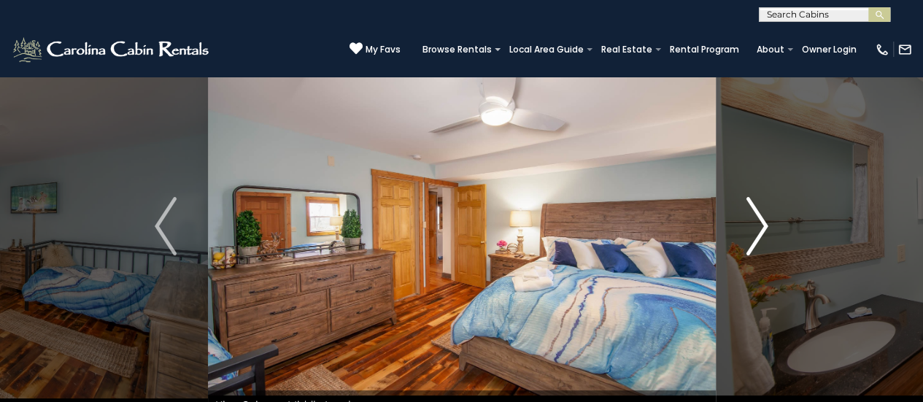
click at [756, 228] on img "Next" at bounding box center [757, 226] width 22 height 58
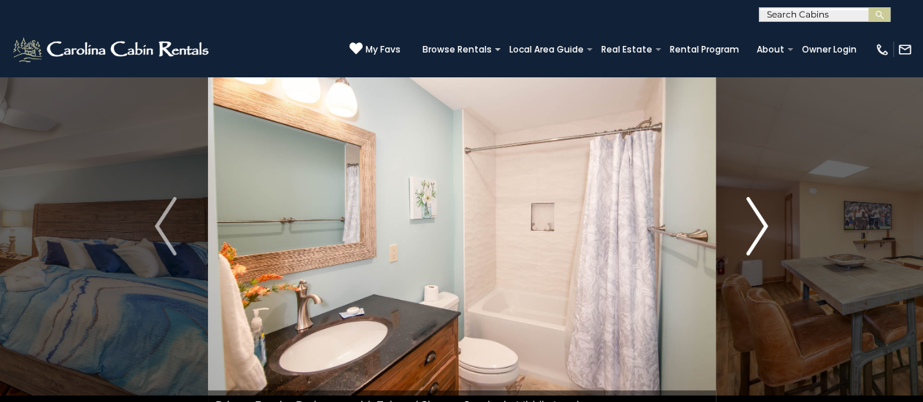
click at [756, 228] on img "Next" at bounding box center [757, 226] width 22 height 58
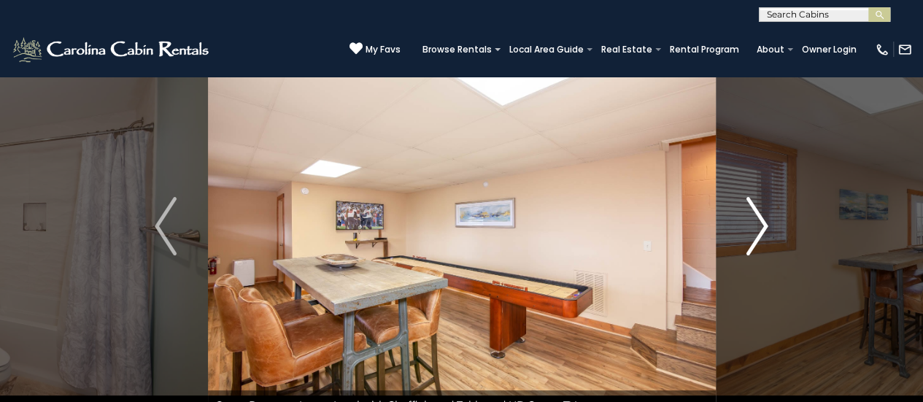
click at [756, 228] on img "Next" at bounding box center [757, 226] width 22 height 58
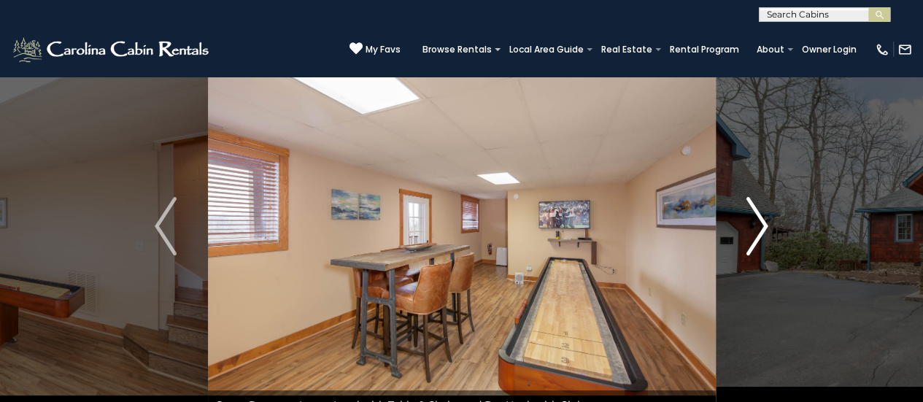
click at [756, 228] on img "Next" at bounding box center [757, 226] width 22 height 58
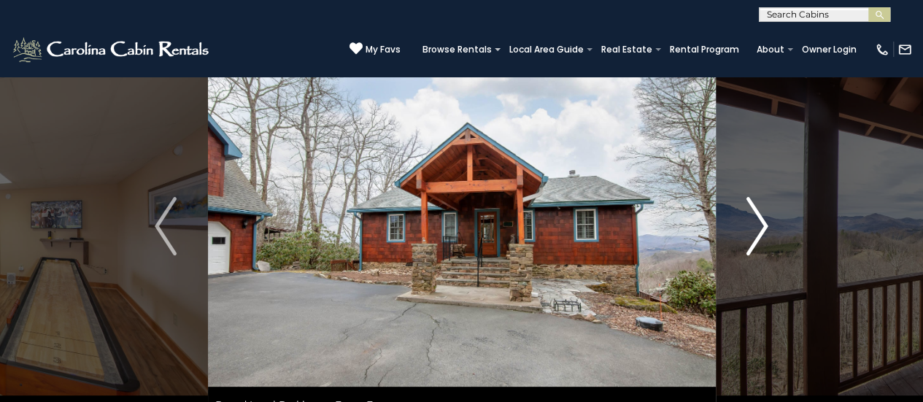
click at [756, 228] on img "Next" at bounding box center [757, 226] width 22 height 58
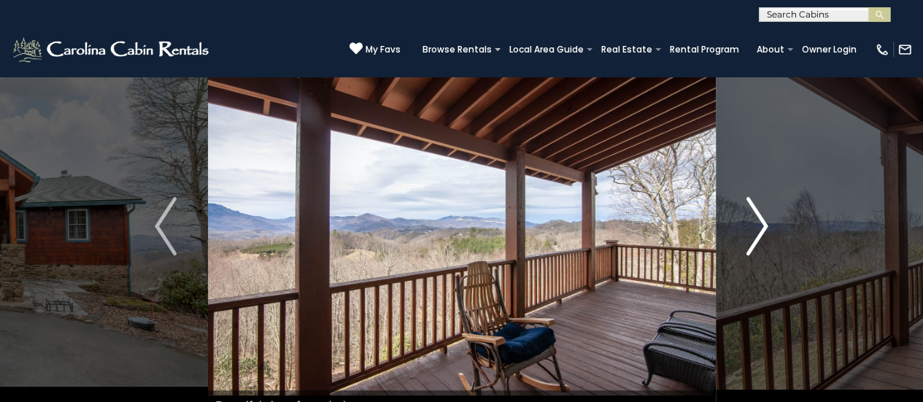
click at [756, 228] on img "Next" at bounding box center [757, 226] width 22 height 58
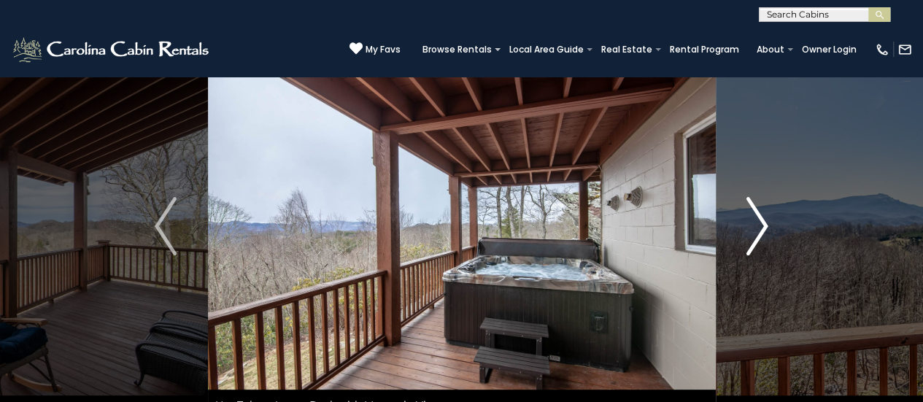
click at [756, 228] on img "Next" at bounding box center [757, 226] width 22 height 58
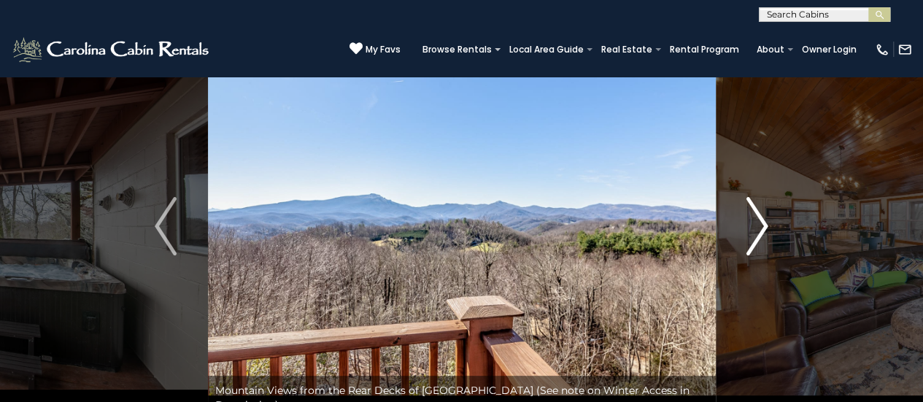
click at [756, 228] on img "Next" at bounding box center [757, 226] width 22 height 58
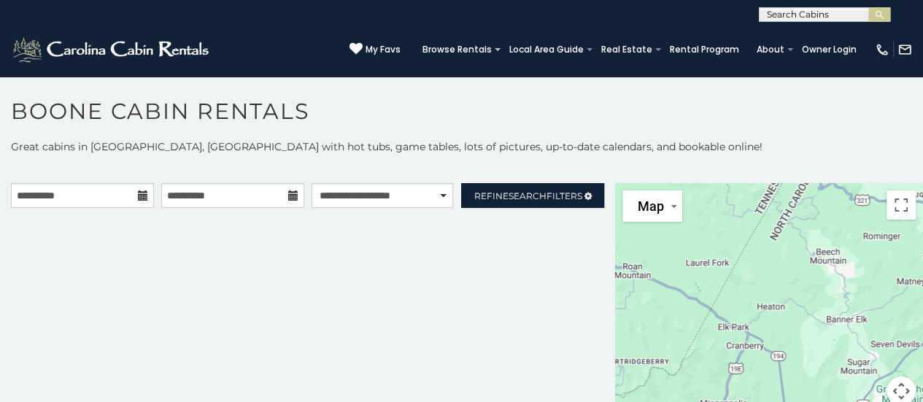
scroll to position [13, 0]
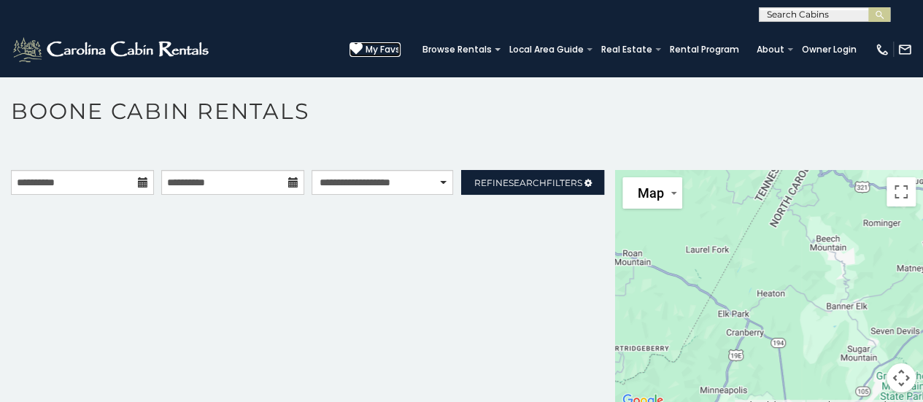
click at [376, 45] on span "My Favs" at bounding box center [382, 49] width 35 height 13
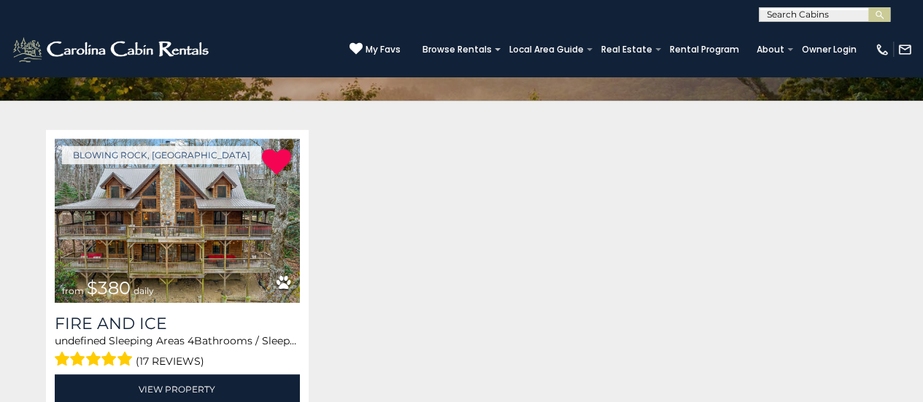
scroll to position [231, 0]
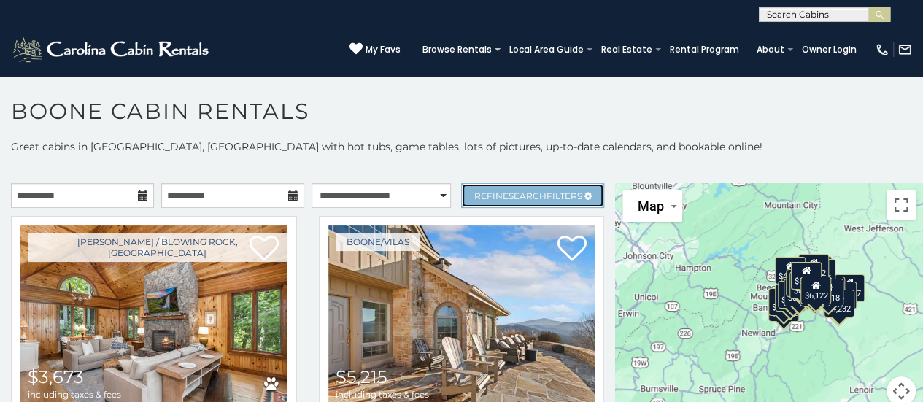
click at [535, 190] on span "Refine Search Filters" at bounding box center [528, 195] width 108 height 11
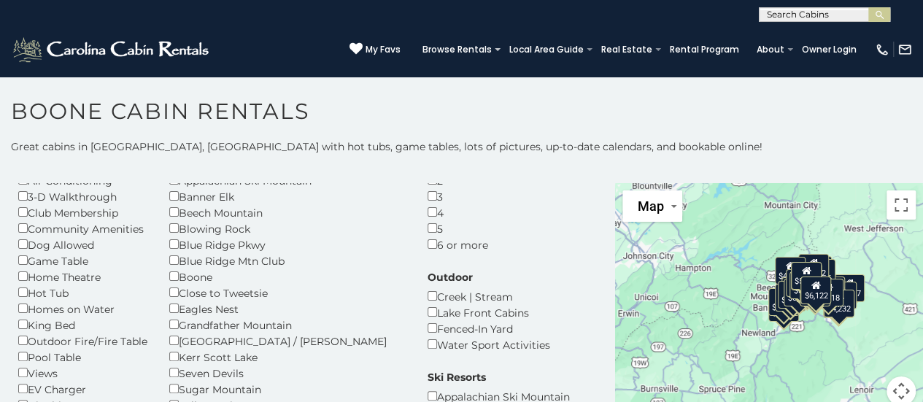
scroll to position [82, 0]
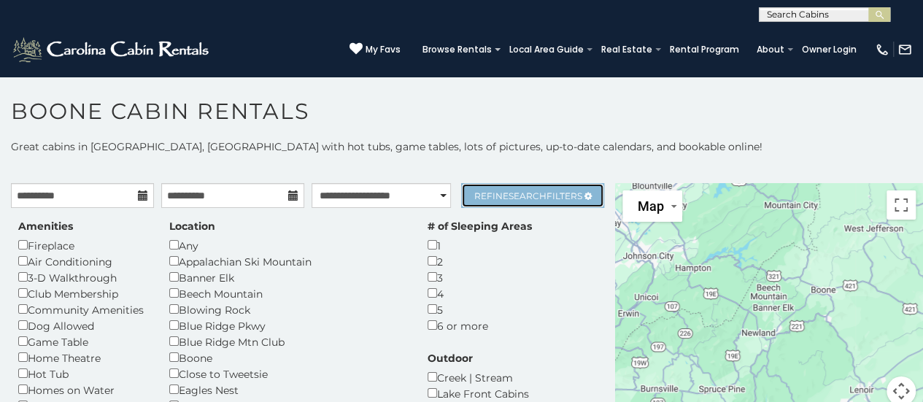
click at [478, 187] on link "Refine Search Filters" at bounding box center [532, 195] width 143 height 25
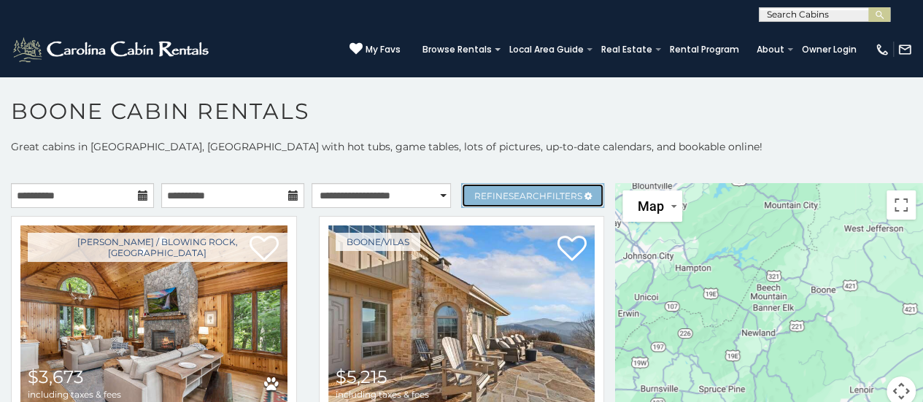
click at [478, 187] on link "Refine Search Filters" at bounding box center [532, 195] width 143 height 25
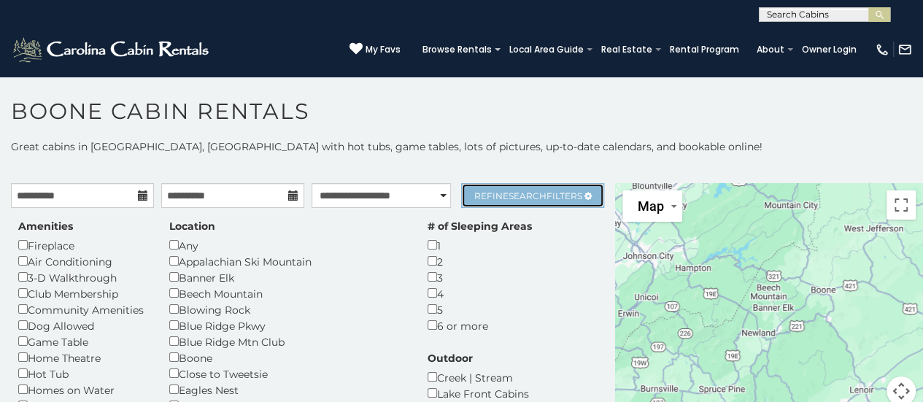
click at [478, 187] on link "Refine Search Filters" at bounding box center [532, 195] width 143 height 25
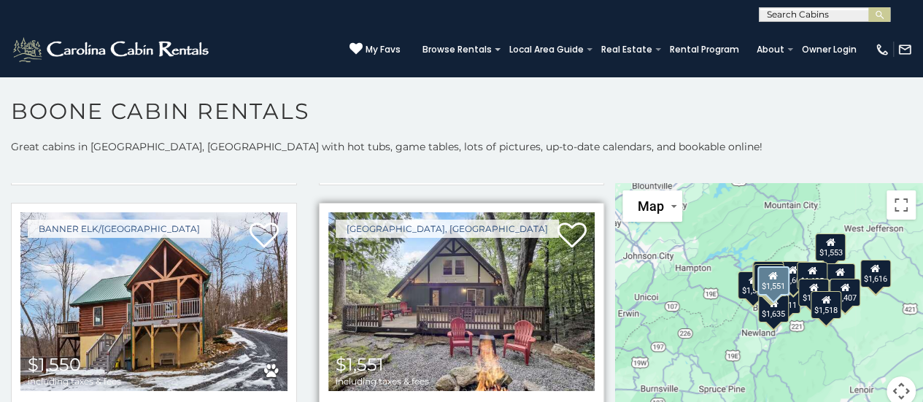
scroll to position [2862, 0]
click at [556, 222] on icon at bounding box center [570, 236] width 29 height 29
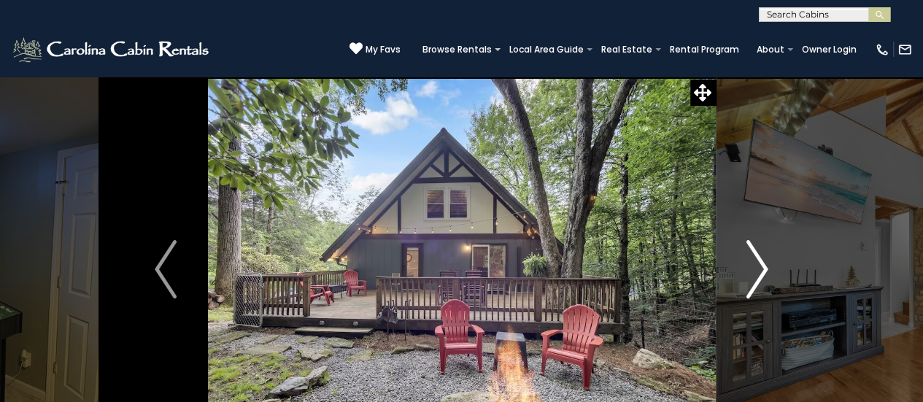
click at [751, 262] on img "Next" at bounding box center [757, 269] width 22 height 58
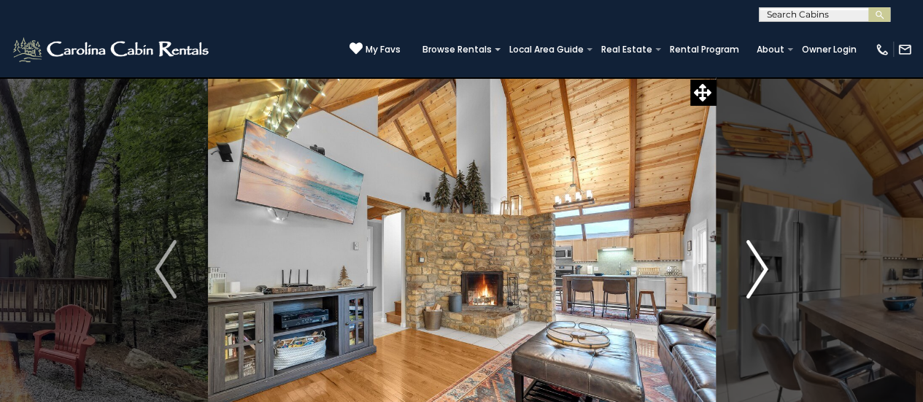
click at [751, 262] on img "Next" at bounding box center [757, 269] width 22 height 58
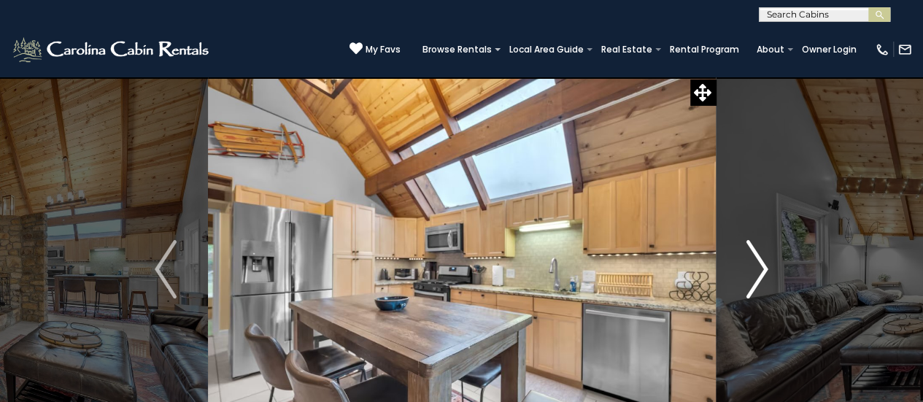
click at [751, 262] on img "Next" at bounding box center [757, 269] width 22 height 58
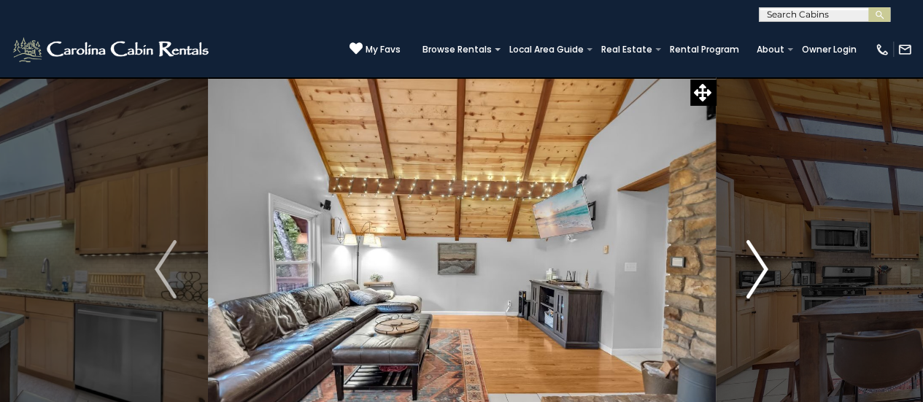
click at [751, 262] on img "Next" at bounding box center [757, 269] width 22 height 58
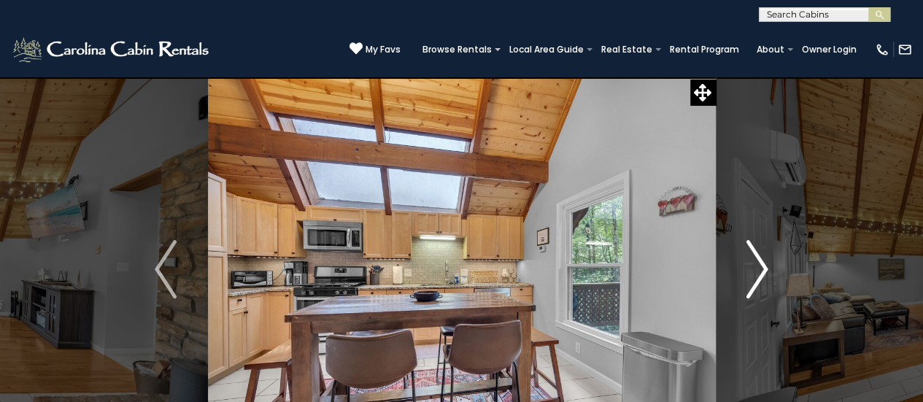
click at [751, 262] on img "Next" at bounding box center [757, 269] width 22 height 58
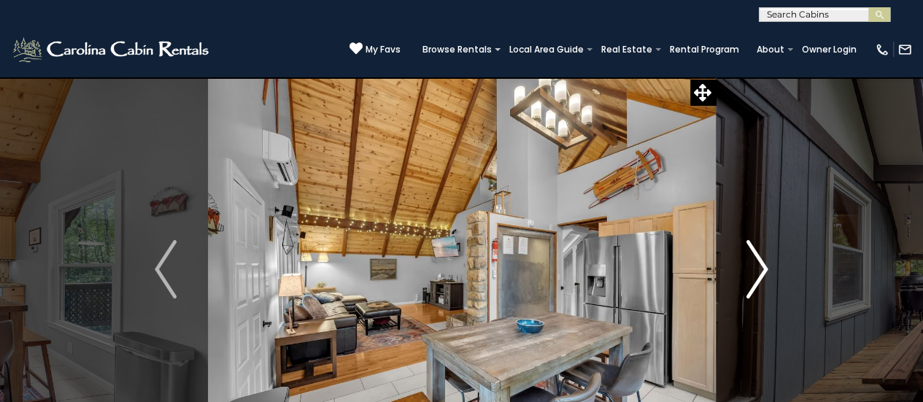
click at [751, 262] on img "Next" at bounding box center [757, 269] width 22 height 58
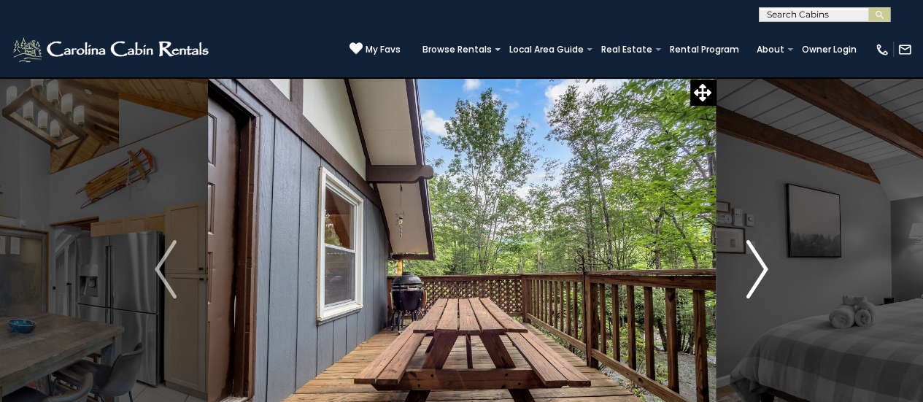
click at [751, 262] on img "Next" at bounding box center [757, 269] width 22 height 58
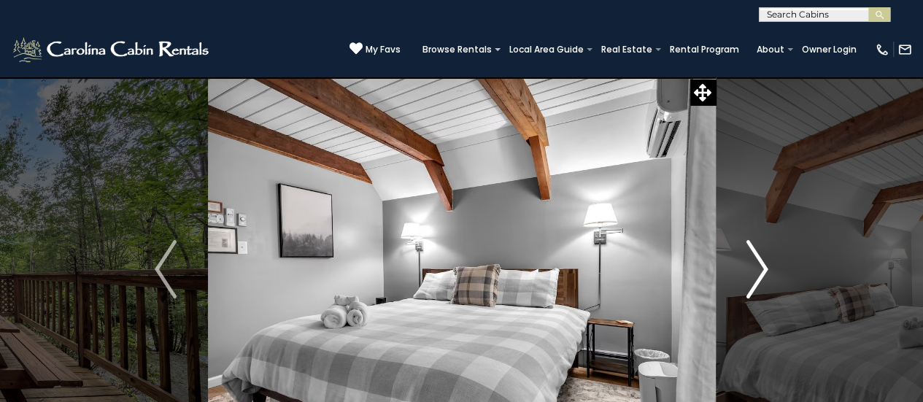
click at [751, 262] on img "Next" at bounding box center [757, 269] width 22 height 58
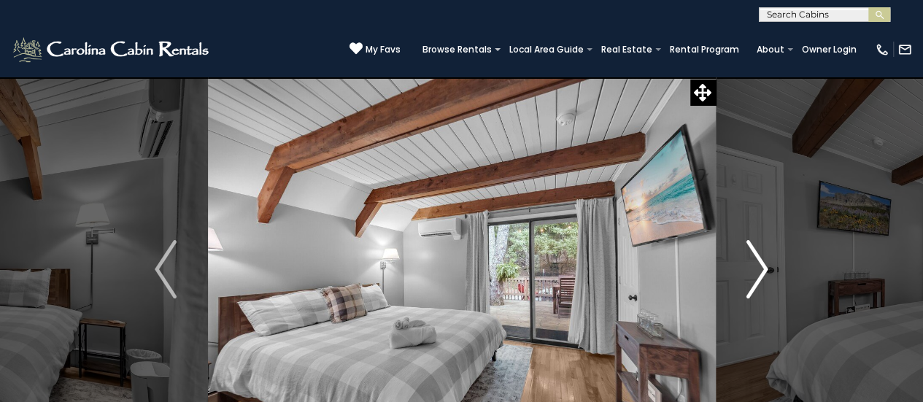
click at [751, 262] on img "Next" at bounding box center [757, 269] width 22 height 58
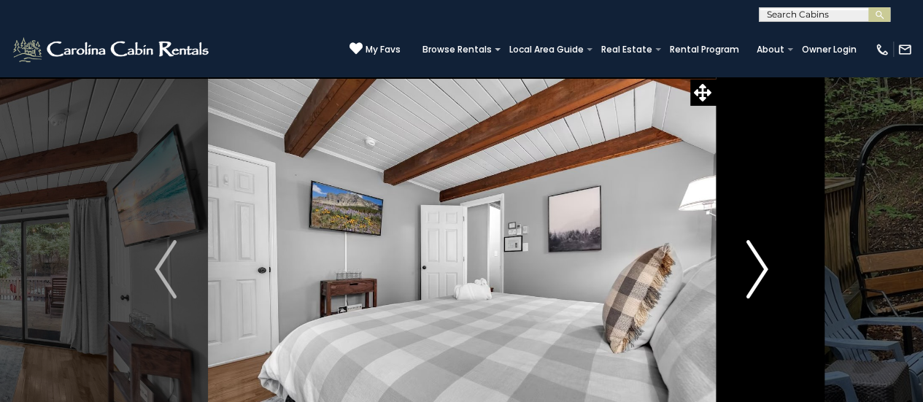
click at [751, 262] on img "Next" at bounding box center [757, 269] width 22 height 58
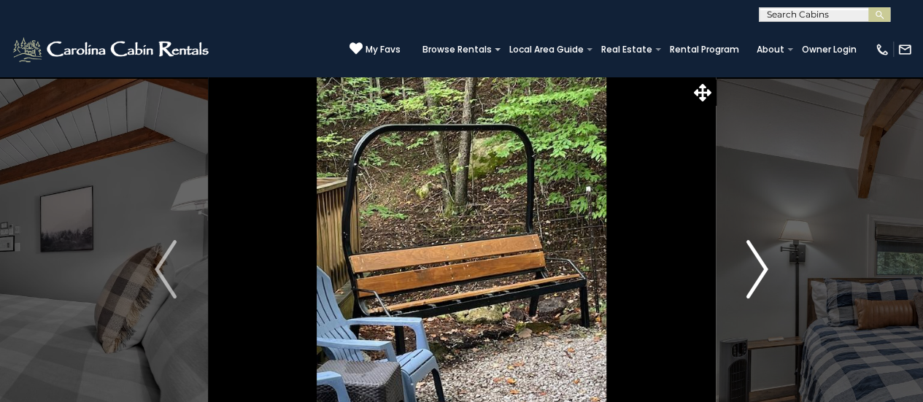
click at [751, 262] on img "Next" at bounding box center [757, 269] width 22 height 58
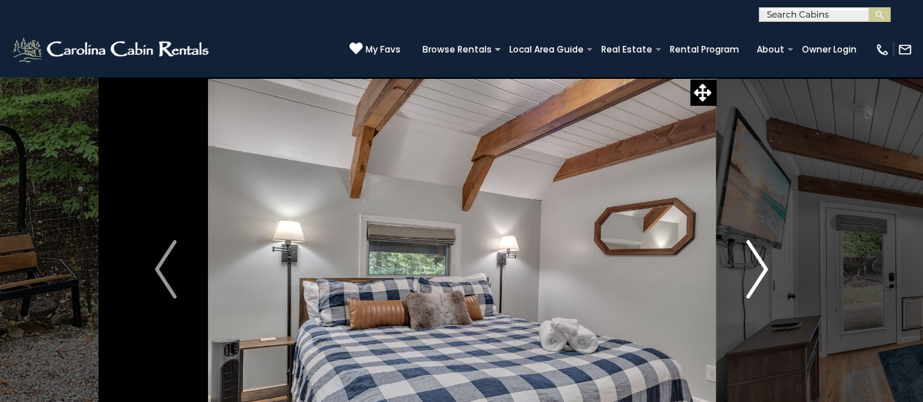
click at [751, 262] on img "Next" at bounding box center [757, 269] width 22 height 58
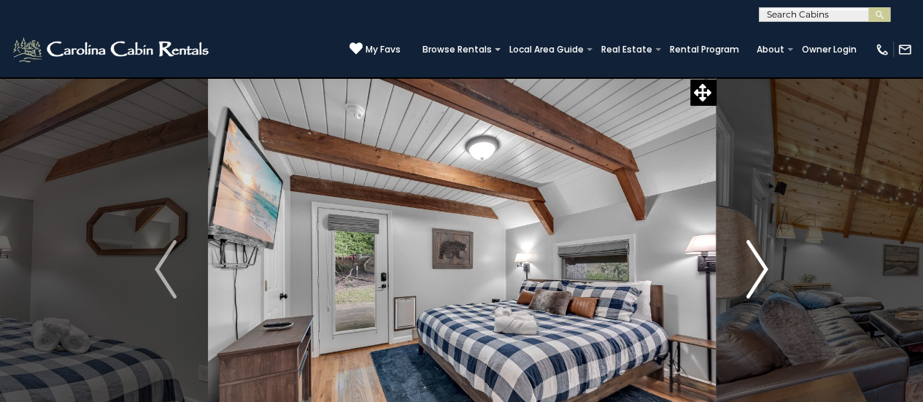
click at [751, 262] on img "Next" at bounding box center [757, 269] width 22 height 58
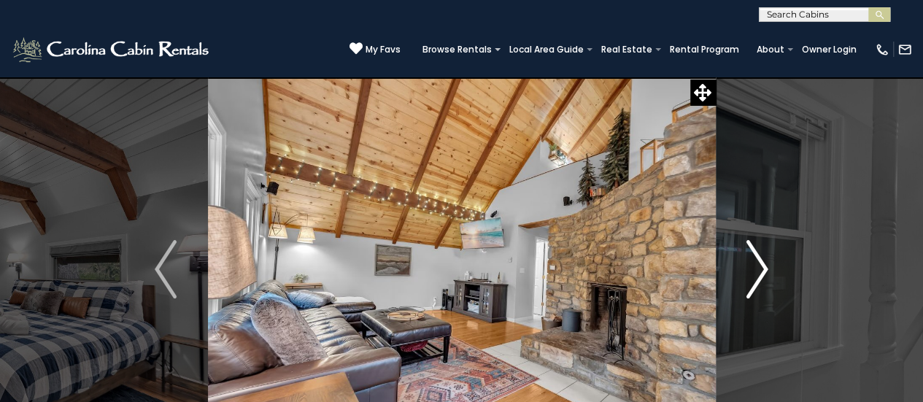
click at [751, 262] on img "Next" at bounding box center [757, 269] width 22 height 58
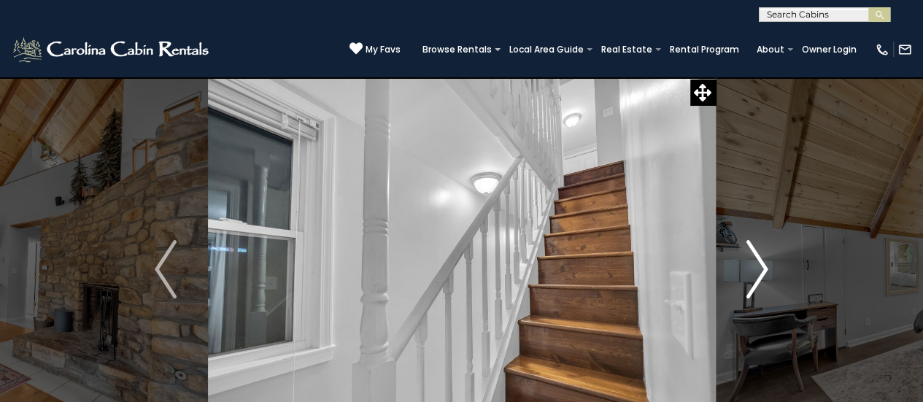
click at [751, 262] on img "Next" at bounding box center [757, 269] width 22 height 58
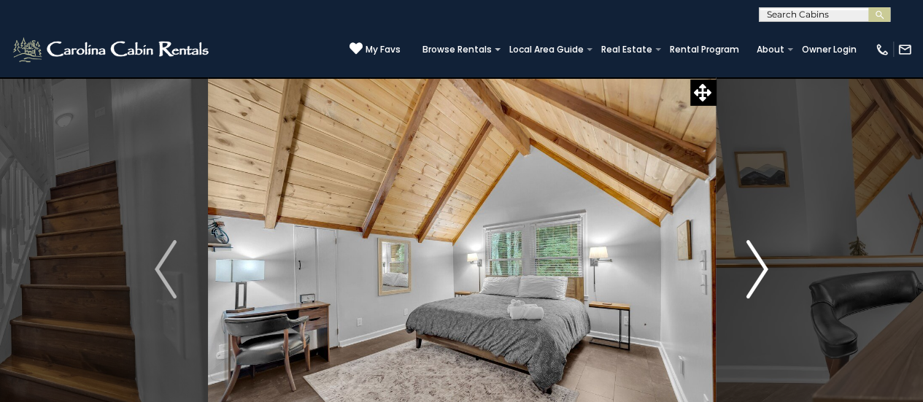
click at [751, 262] on img "Next" at bounding box center [757, 269] width 22 height 58
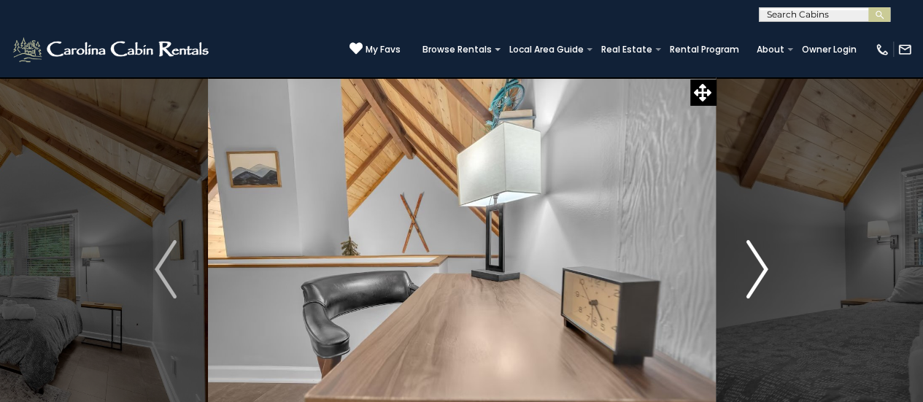
click at [751, 262] on img "Next" at bounding box center [757, 269] width 22 height 58
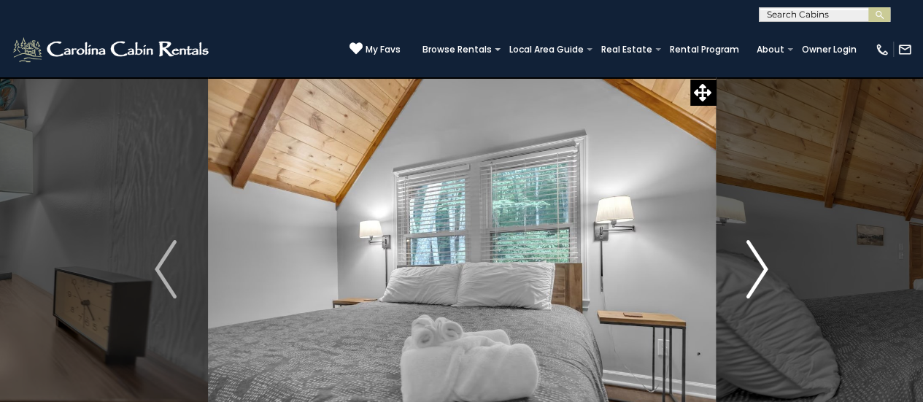
click at [751, 262] on img "Next" at bounding box center [757, 269] width 22 height 58
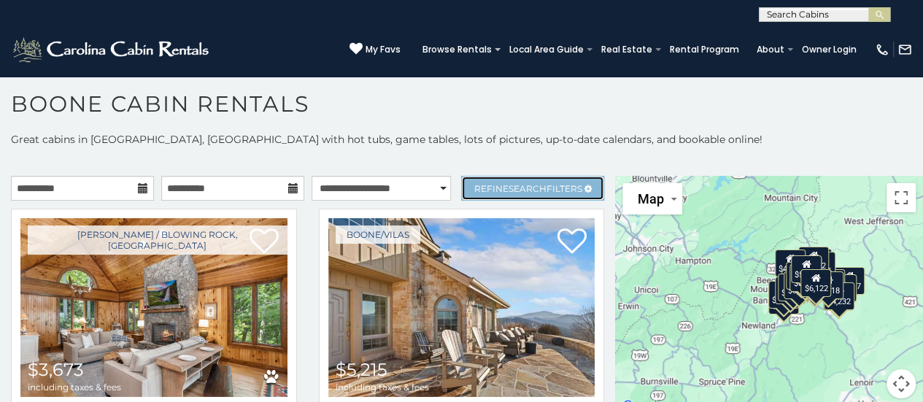
click at [485, 180] on link "Refine Search Filters" at bounding box center [532, 188] width 143 height 25
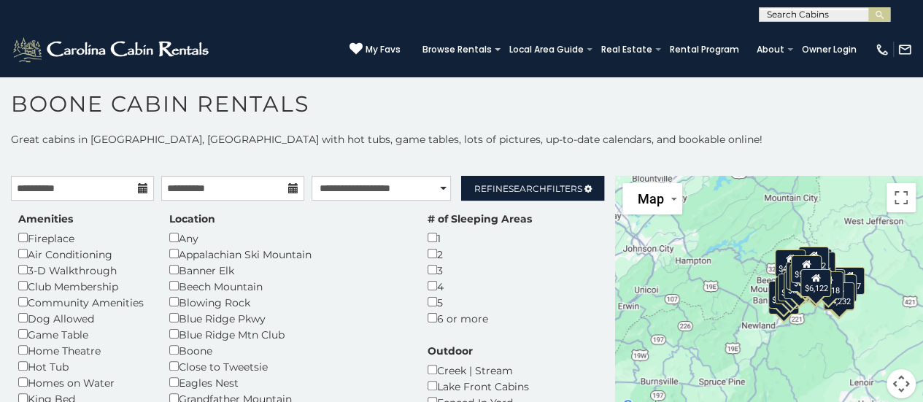
click at [219, 287] on div "Beech Mountain" at bounding box center [287, 286] width 236 height 16
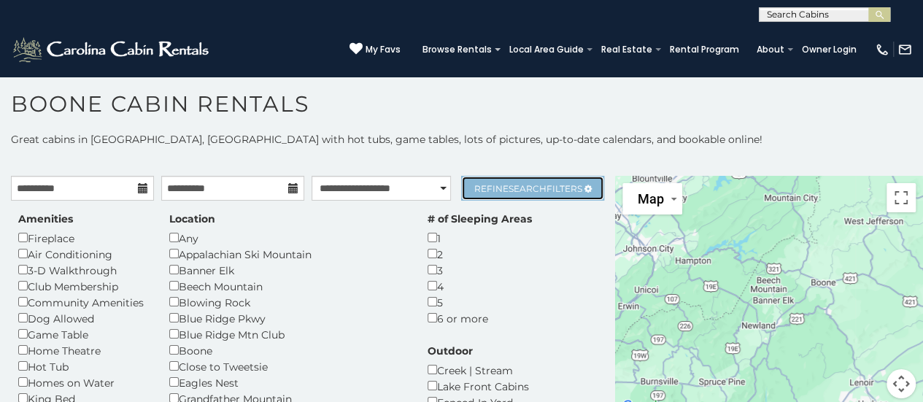
click at [556, 183] on span "Refine Search Filters" at bounding box center [528, 188] width 108 height 11
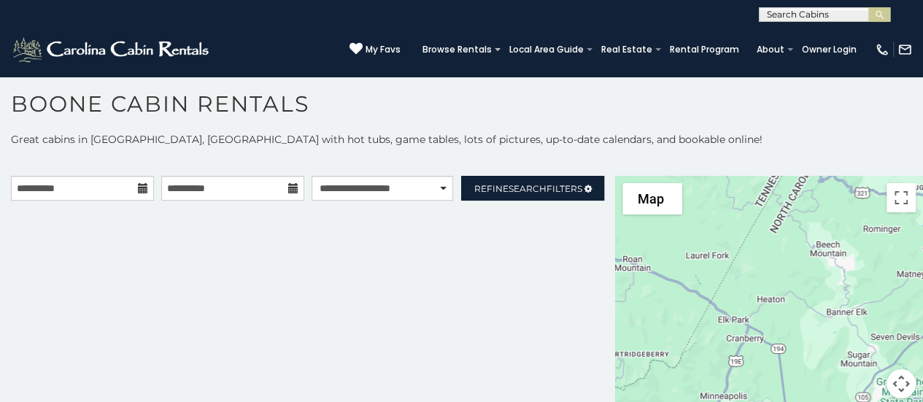
scroll to position [13, 0]
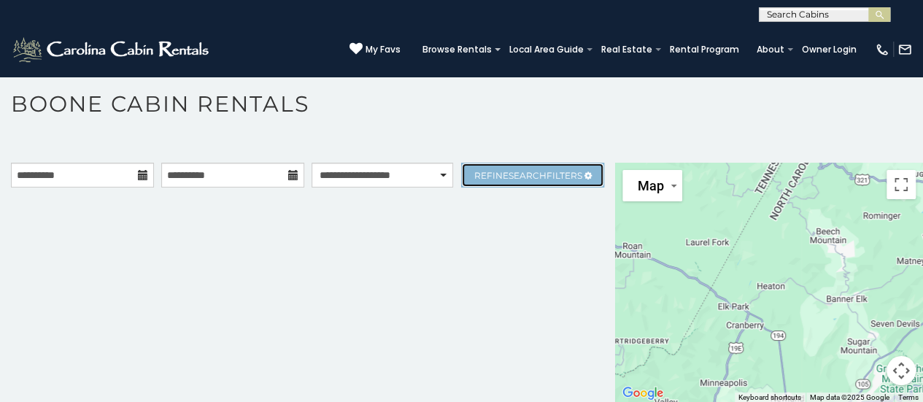
click at [489, 174] on span "Refine Search Filters" at bounding box center [528, 175] width 108 height 11
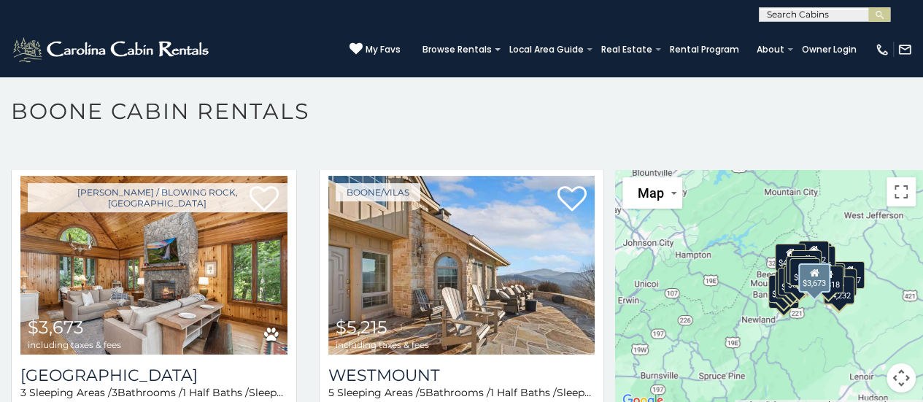
scroll to position [590, 0]
